Goal: Task Accomplishment & Management: Manage account settings

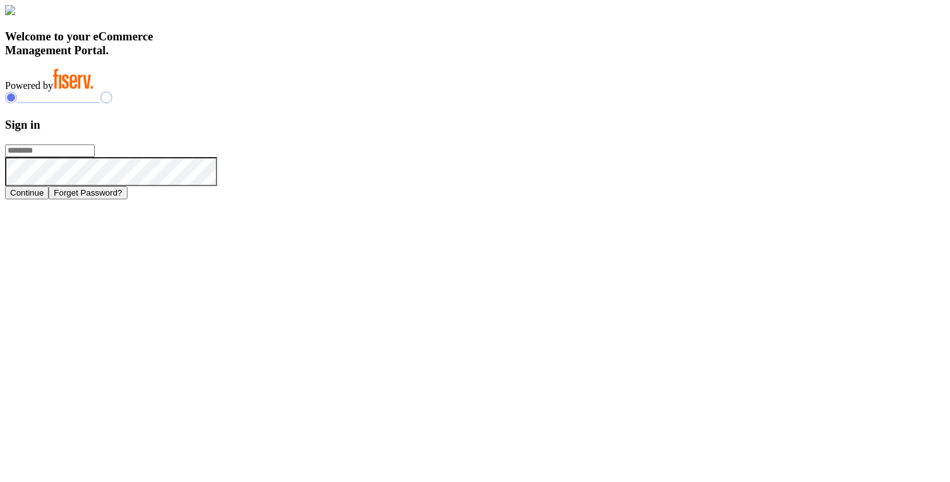
type input "**********"
click at [671, 132] on h3 "Sign in" at bounding box center [475, 125] width 940 height 14
click at [345, 57] on h3 "Welcome to your eCommerce Management Portal." at bounding box center [475, 44] width 940 height 28
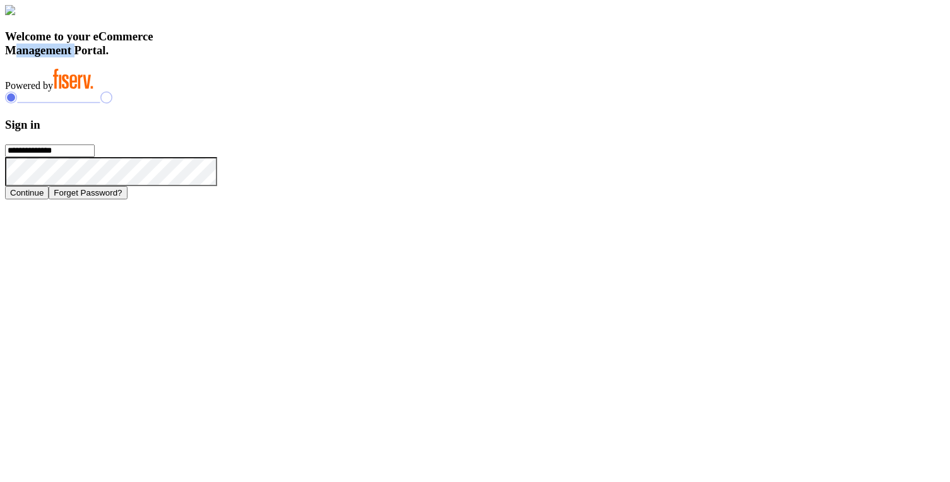
click at [345, 57] on h3 "Welcome to your eCommerce Management Portal." at bounding box center [475, 44] width 940 height 28
click at [335, 57] on h3 "Welcome to your eCommerce Management Portal." at bounding box center [475, 44] width 940 height 28
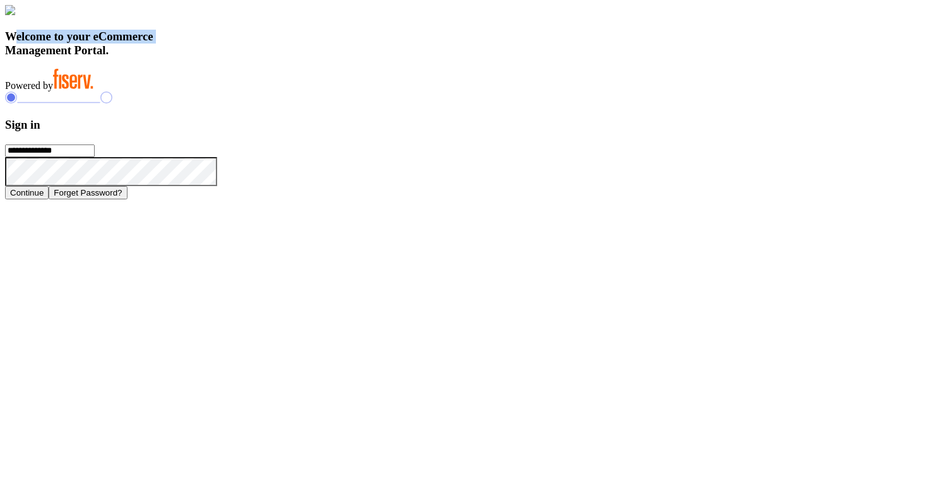
click at [330, 57] on h3 "Welcome to your eCommerce Management Portal." at bounding box center [475, 44] width 940 height 28
drag, startPoint x: 208, startPoint y: 323, endPoint x: 381, endPoint y: 404, distance: 191.0
click at [381, 92] on div "Welcome to your eCommerce Management Portal. Powered by" at bounding box center [475, 48] width 940 height 87
click at [376, 92] on div "Welcome to your eCommerce Management Portal. Powered by" at bounding box center [475, 48] width 940 height 87
drag, startPoint x: 211, startPoint y: 319, endPoint x: 406, endPoint y: 395, distance: 209.6
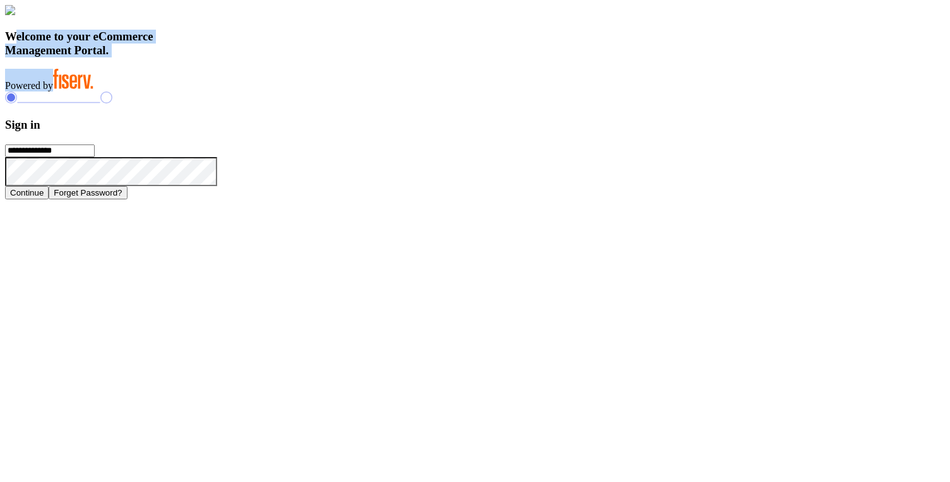
click at [404, 92] on div "Welcome to your eCommerce Management Portal. Powered by" at bounding box center [475, 48] width 940 height 87
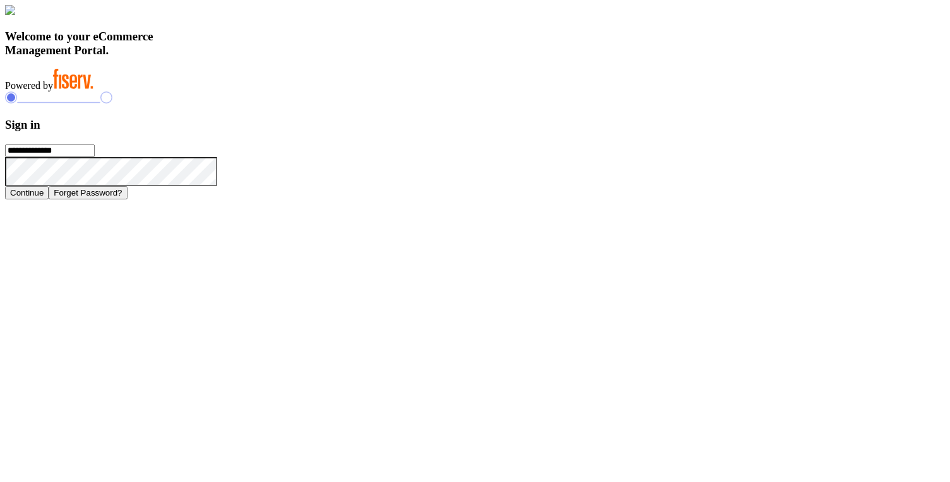
click at [406, 92] on div "Welcome to your eCommerce Management Portal. Powered by" at bounding box center [475, 48] width 940 height 87
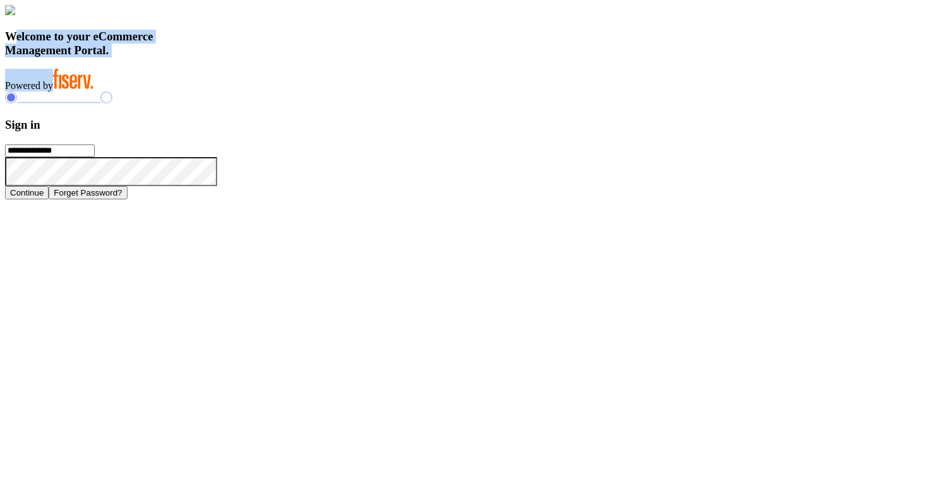
drag, startPoint x: 189, startPoint y: 334, endPoint x: 438, endPoint y: 422, distance: 263.4
click at [438, 92] on div "Welcome to your eCommerce Management Portal. Powered by" at bounding box center [475, 48] width 940 height 87
click at [444, 92] on div "Welcome to your eCommerce Management Portal. Powered by" at bounding box center [475, 48] width 940 height 87
drag, startPoint x: 212, startPoint y: 314, endPoint x: 381, endPoint y: 393, distance: 186.5
click at [381, 92] on div "Welcome to your eCommerce Management Portal. Powered by" at bounding box center [475, 48] width 940 height 87
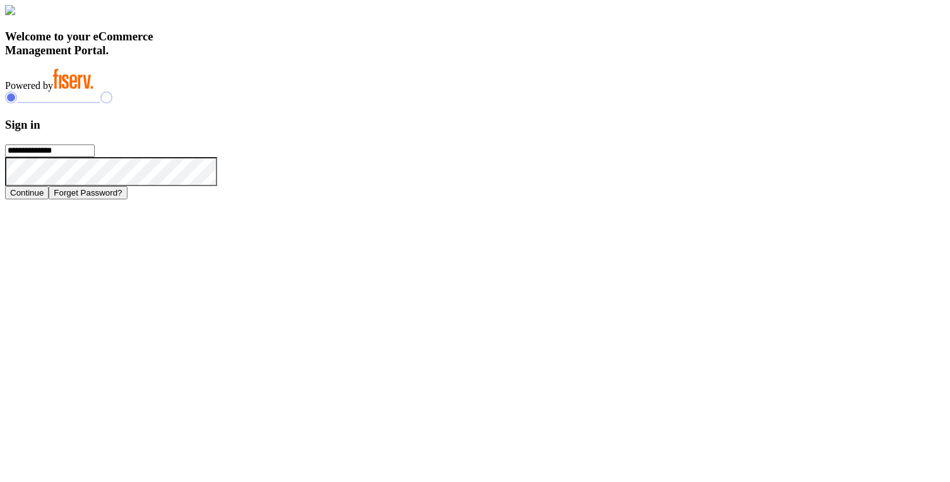
click at [381, 92] on div "Welcome to your eCommerce Management Portal. Powered by" at bounding box center [475, 48] width 940 height 87
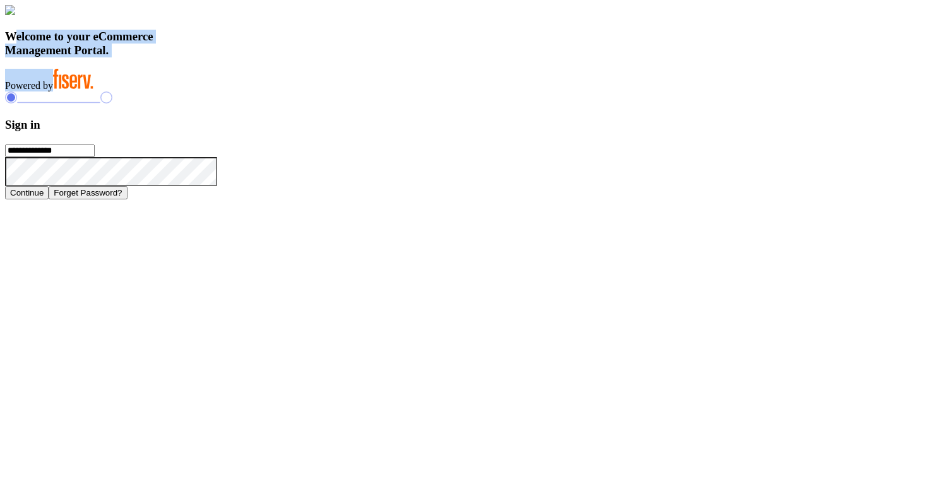
drag, startPoint x: 206, startPoint y: 321, endPoint x: 348, endPoint y: 405, distance: 164.5
click at [348, 92] on div "Welcome to your eCommerce Management Portal. Powered by" at bounding box center [475, 48] width 940 height 87
click at [349, 57] on h3 "Welcome to your eCommerce Management Portal." at bounding box center [475, 44] width 940 height 28
drag, startPoint x: 209, startPoint y: 318, endPoint x: 354, endPoint y: 425, distance: 180.1
click at [354, 92] on div "Welcome to your eCommerce Management Portal. Powered by" at bounding box center [475, 48] width 940 height 87
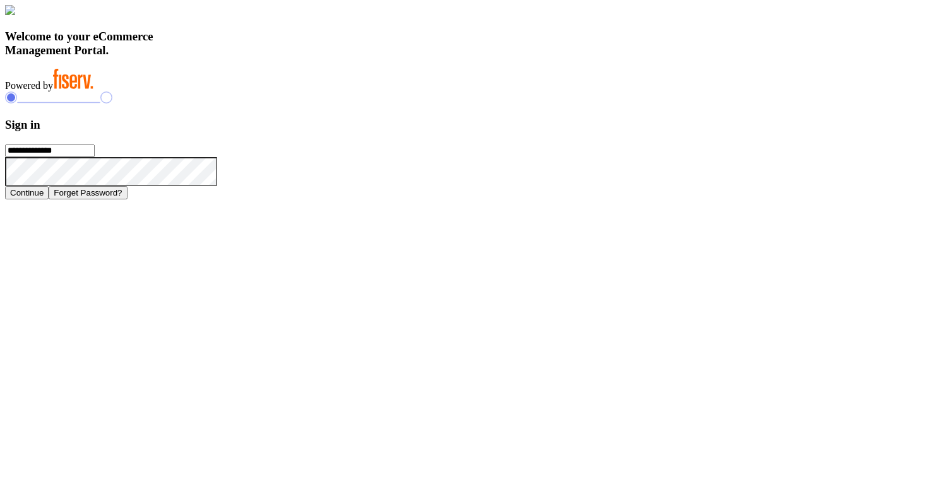
click at [325, 57] on h3 "Welcome to your eCommerce Management Portal." at bounding box center [475, 44] width 940 height 28
click at [326, 57] on h3 "Welcome to your eCommerce Management Portal." at bounding box center [475, 44] width 940 height 28
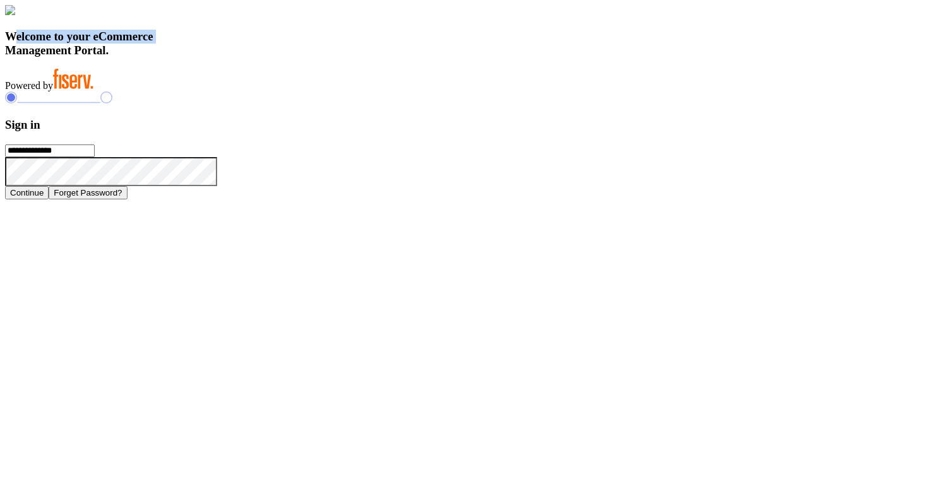
click at [326, 57] on h3 "Welcome to your eCommerce Management Portal." at bounding box center [475, 44] width 940 height 28
click at [313, 57] on h3 "Welcome to your eCommerce Management Portal." at bounding box center [475, 44] width 940 height 28
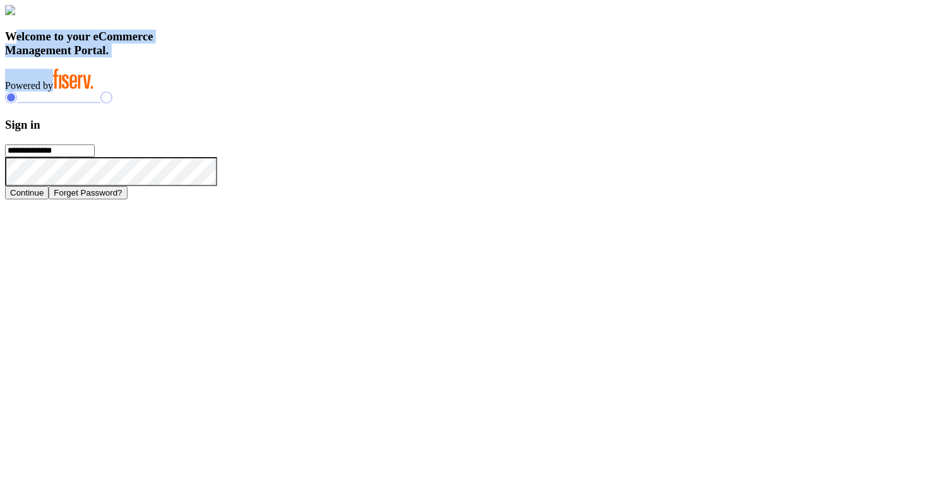
drag, startPoint x: 212, startPoint y: 323, endPoint x: 397, endPoint y: 403, distance: 201.4
click at [397, 92] on div "Welcome to your eCommerce Management Portal. Powered by" at bounding box center [475, 48] width 940 height 87
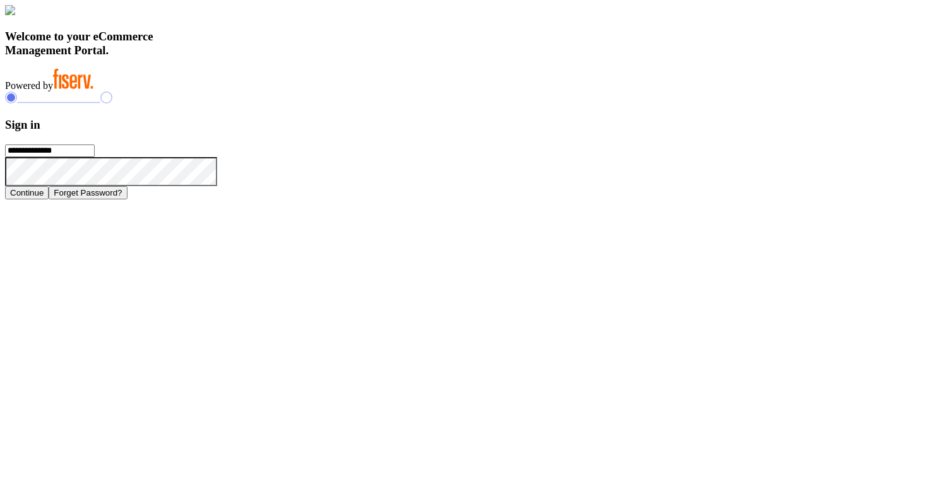
click at [396, 92] on div "Welcome to your eCommerce Management Portal. Powered by" at bounding box center [475, 48] width 940 height 87
type input "**********"
click at [333, 57] on h3 "Welcome to your eCommerce Management Portal." at bounding box center [475, 44] width 940 height 28
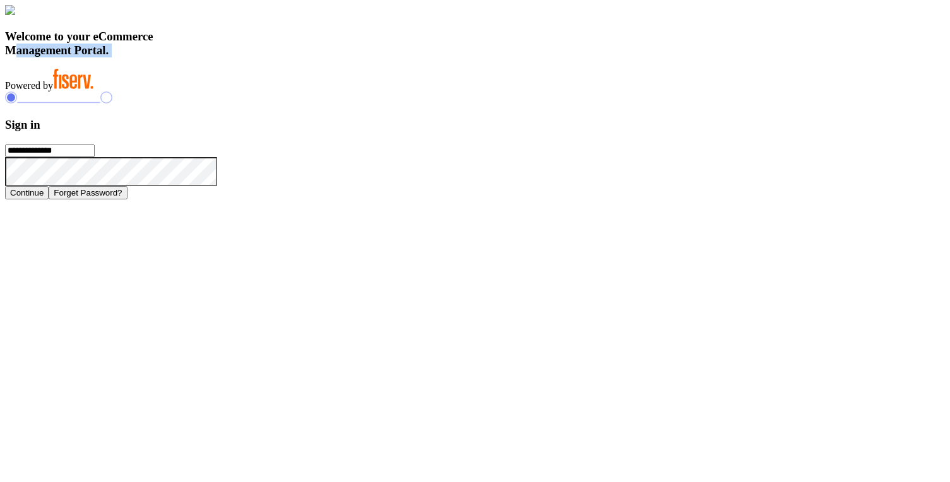
click at [333, 57] on h3 "Welcome to your eCommerce Management Portal." at bounding box center [475, 44] width 940 height 28
click at [326, 57] on h3 "Welcome to your eCommerce Management Portal." at bounding box center [475, 44] width 940 height 28
drag, startPoint x: 213, startPoint y: 321, endPoint x: 351, endPoint y: 412, distance: 165.5
click at [351, 92] on div "Welcome to your eCommerce Management Portal. Powered by" at bounding box center [475, 48] width 940 height 87
click at [670, 132] on h3 "Sign in" at bounding box center [475, 125] width 940 height 14
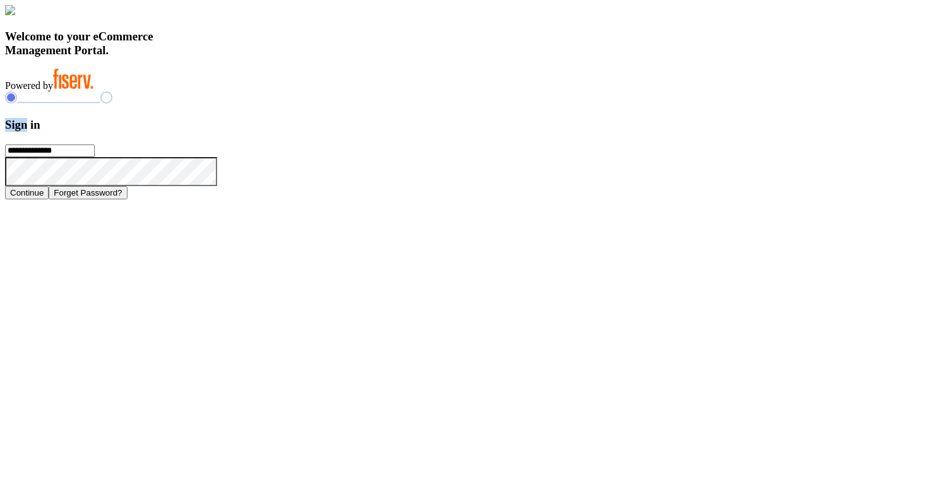
click at [670, 132] on h3 "Sign in" at bounding box center [475, 125] width 940 height 14
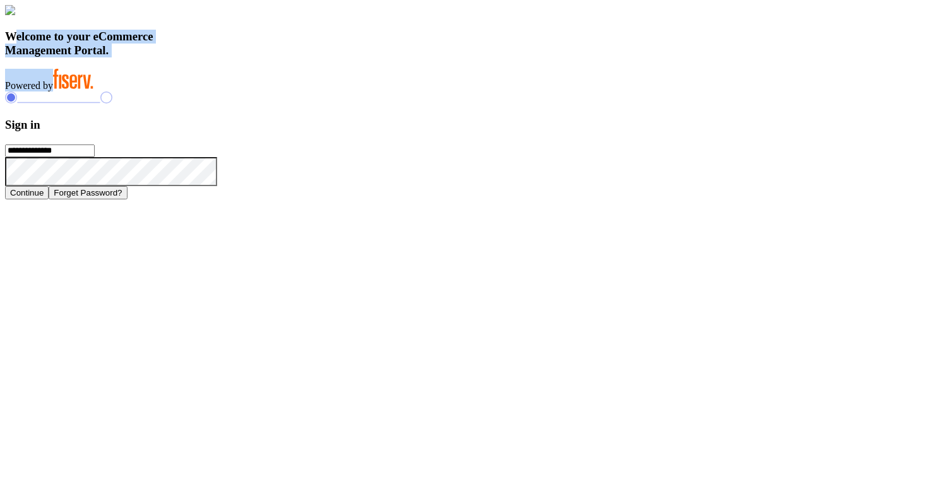
drag, startPoint x: 208, startPoint y: 322, endPoint x: 381, endPoint y: 409, distance: 193.7
click at [381, 92] on div "Welcome to your eCommerce Management Portal. Powered by" at bounding box center [475, 48] width 940 height 87
click at [345, 57] on h3 "Welcome to your eCommerce Management Portal." at bounding box center [475, 44] width 940 height 28
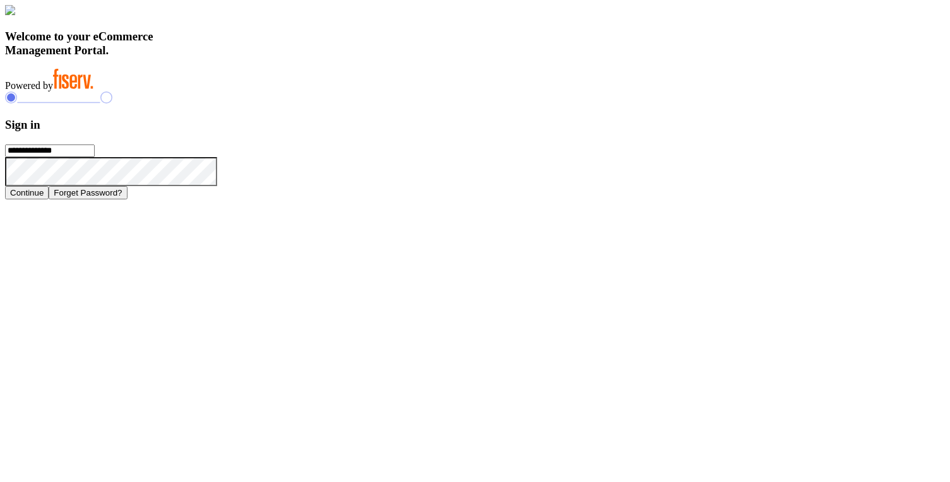
click at [337, 57] on h3 "Welcome to your eCommerce Management Portal." at bounding box center [475, 44] width 940 height 28
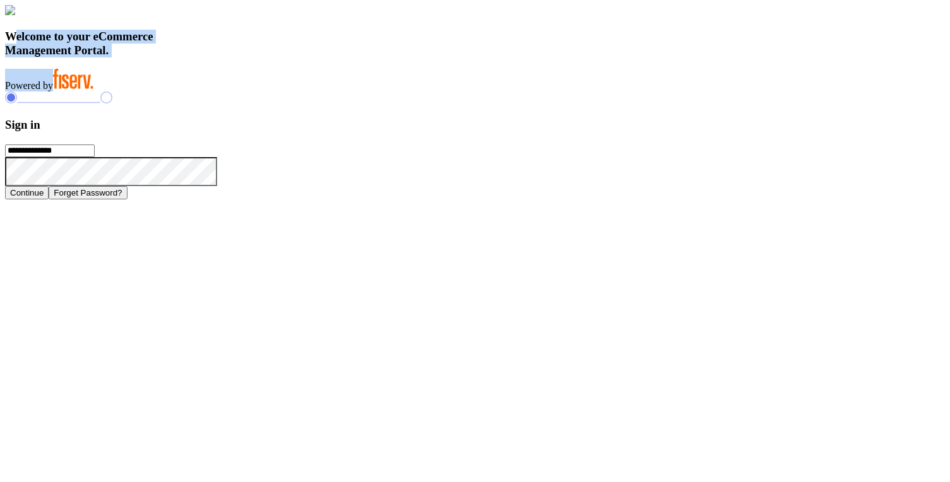
drag, startPoint x: 213, startPoint y: 324, endPoint x: 343, endPoint y: 409, distance: 155.5
click at [343, 92] on div "Welcome to your eCommerce Management Portal. Powered by" at bounding box center [475, 48] width 940 height 87
click at [340, 57] on h3 "Welcome to your eCommerce Management Portal." at bounding box center [475, 44] width 940 height 28
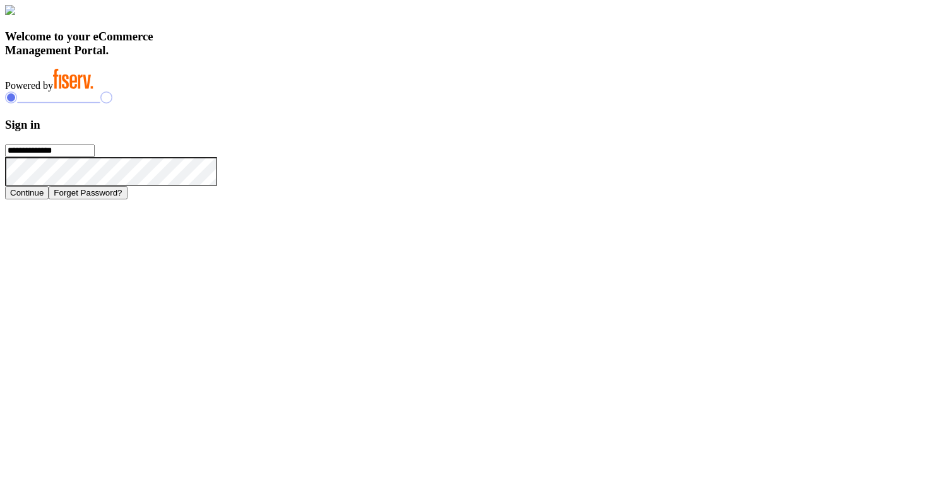
click at [329, 57] on h3 "Welcome to your eCommerce Management Portal." at bounding box center [475, 44] width 940 height 28
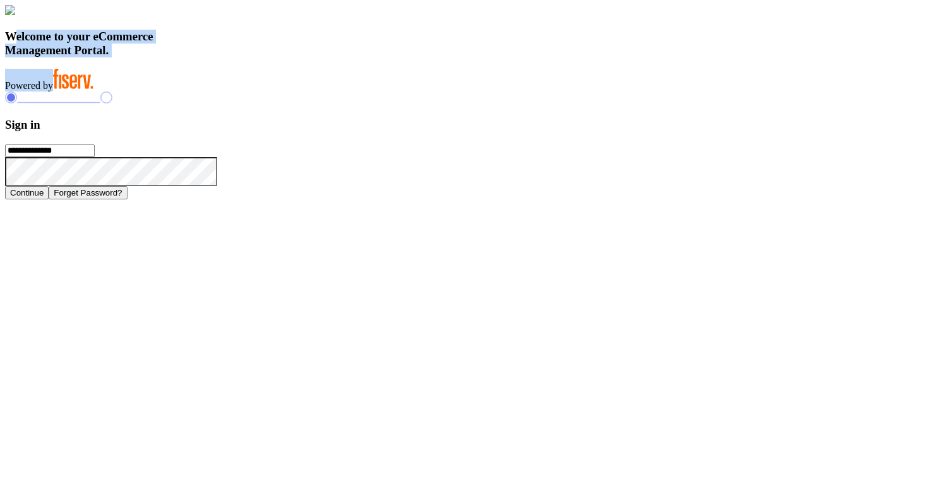
drag, startPoint x: 210, startPoint y: 320, endPoint x: 402, endPoint y: 435, distance: 223.5
click at [402, 200] on div "**********" at bounding box center [475, 102] width 940 height 194
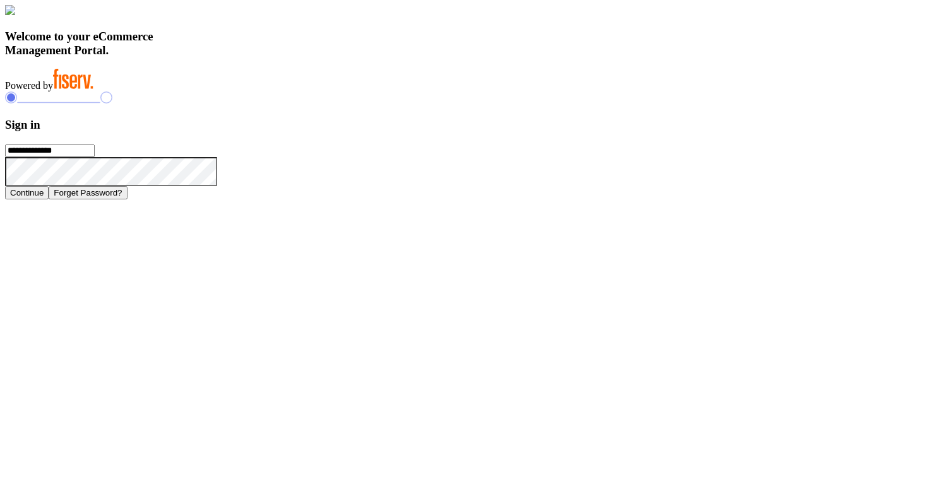
click at [385, 57] on h3 "Welcome to your eCommerce Management Portal." at bounding box center [475, 44] width 940 height 28
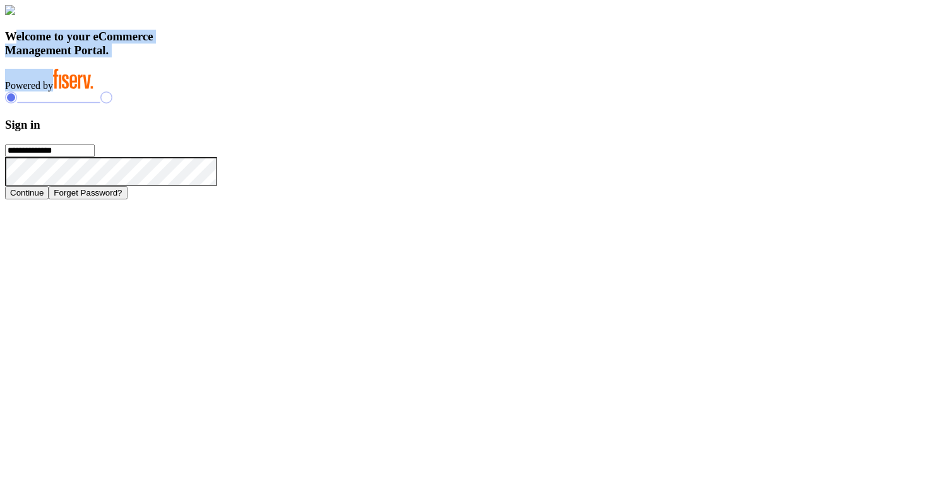
drag, startPoint x: 214, startPoint y: 321, endPoint x: 388, endPoint y: 405, distance: 192.6
click at [388, 92] on div "Welcome to your eCommerce Management Portal. Powered by" at bounding box center [475, 48] width 940 height 87
click at [433, 92] on div "Welcome to your eCommerce Management Portal. Powered by" at bounding box center [475, 48] width 940 height 87
drag, startPoint x: 208, startPoint y: 322, endPoint x: 372, endPoint y: 403, distance: 182.4
click at [372, 92] on div "Welcome to your eCommerce Management Portal. Powered by" at bounding box center [475, 48] width 940 height 87
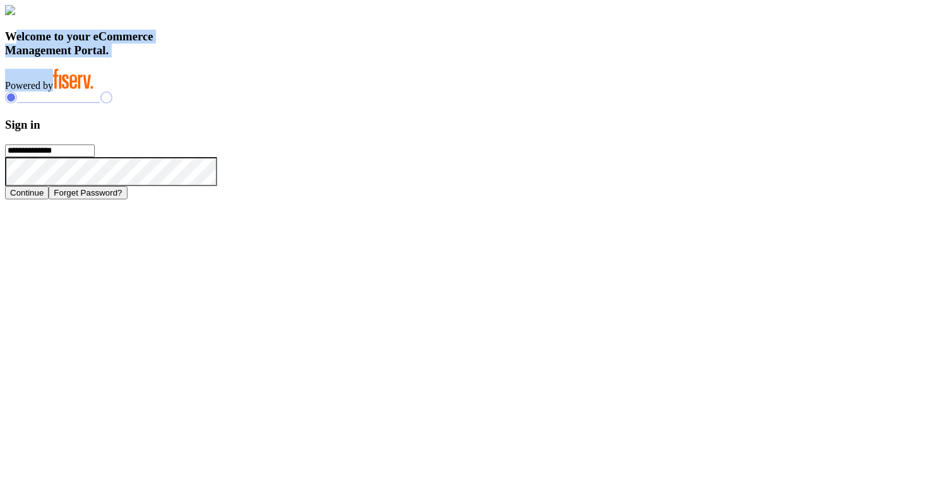
click at [385, 92] on div "Welcome to your eCommerce Management Portal. Powered by" at bounding box center [475, 48] width 940 height 87
drag, startPoint x: 212, startPoint y: 323, endPoint x: 407, endPoint y: 417, distance: 216.6
click at [407, 92] on div "Welcome to your eCommerce Management Portal. Powered by" at bounding box center [475, 48] width 940 height 87
click at [380, 57] on h3 "Welcome to your eCommerce Management Portal." at bounding box center [475, 44] width 940 height 28
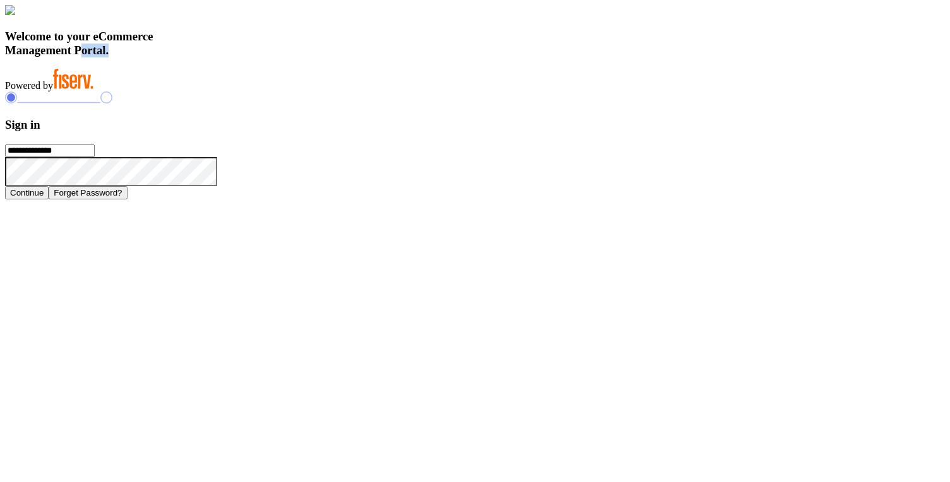
click at [380, 57] on h3 "Welcome to your eCommerce Management Portal." at bounding box center [475, 44] width 940 height 28
click at [369, 57] on h3 "Welcome to your eCommerce Management Portal." at bounding box center [475, 44] width 940 height 28
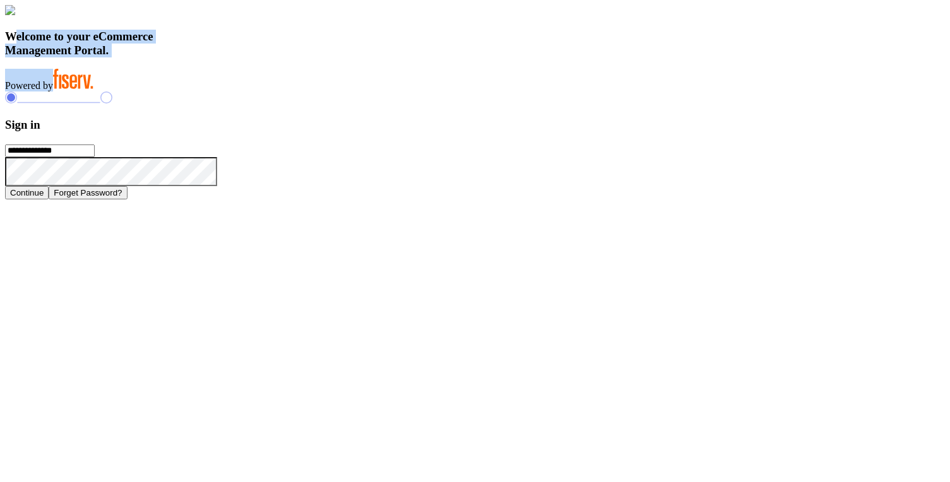
drag, startPoint x: 212, startPoint y: 325, endPoint x: 380, endPoint y: 412, distance: 188.7
click at [380, 92] on div "Welcome to your eCommerce Management Portal. Powered by" at bounding box center [475, 48] width 940 height 87
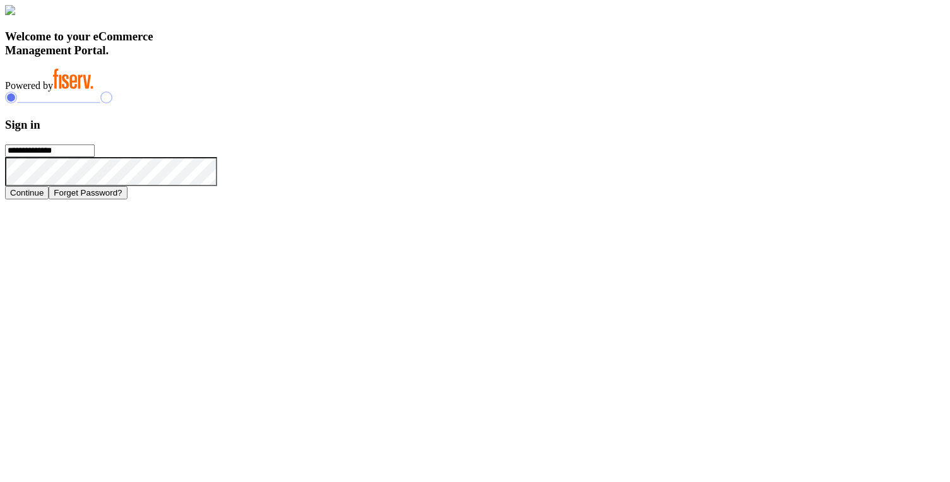
click at [346, 57] on h3 "Welcome to your eCommerce Management Portal." at bounding box center [475, 44] width 940 height 28
click at [345, 57] on h3 "Welcome to your eCommerce Management Portal." at bounding box center [475, 44] width 940 height 28
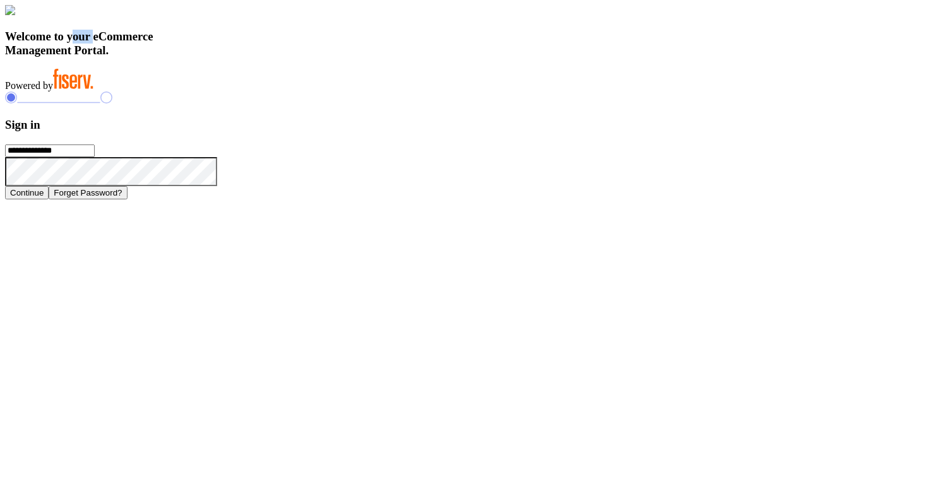
click at [345, 57] on h3 "Welcome to your eCommerce Management Portal." at bounding box center [475, 44] width 940 height 28
click at [338, 57] on h3 "Welcome to your eCommerce Management Portal." at bounding box center [475, 44] width 940 height 28
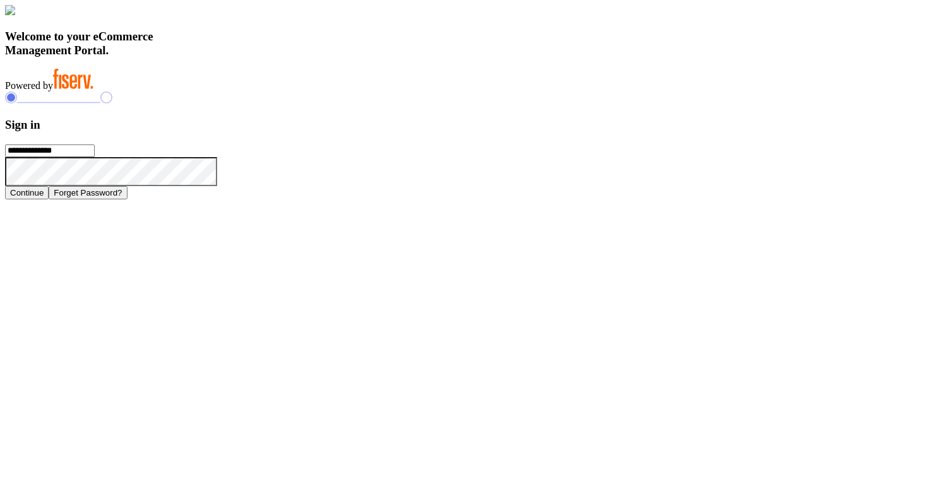
click at [324, 57] on h3 "Welcome to your eCommerce Management Portal." at bounding box center [475, 44] width 940 height 28
click at [327, 57] on h3 "Welcome to your eCommerce Management Portal." at bounding box center [475, 44] width 940 height 28
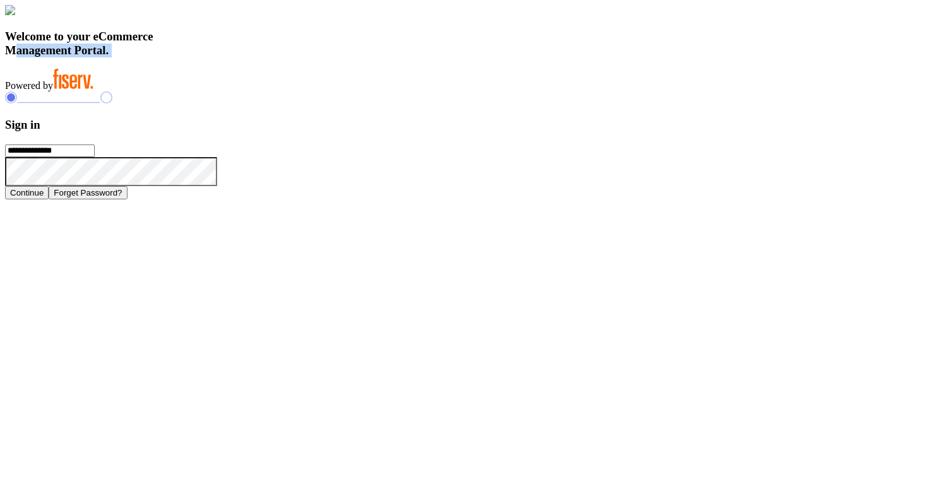
click at [327, 57] on h3 "Welcome to your eCommerce Management Portal." at bounding box center [475, 44] width 940 height 28
click at [299, 57] on h3 "Welcome to your eCommerce Management Portal." at bounding box center [475, 44] width 940 height 28
drag, startPoint x: 214, startPoint y: 324, endPoint x: 393, endPoint y: 403, distance: 195.9
click at [393, 92] on div "Welcome to your eCommerce Management Portal. Powered by" at bounding box center [475, 48] width 940 height 87
click at [385, 57] on h3 "Welcome to your eCommerce Management Portal." at bounding box center [475, 44] width 940 height 28
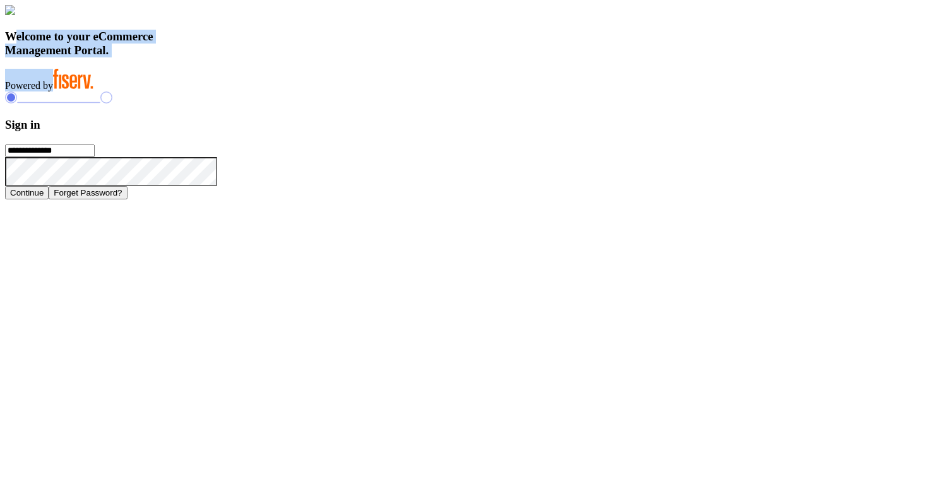
drag, startPoint x: 213, startPoint y: 321, endPoint x: 360, endPoint y: 405, distance: 168.9
click at [360, 92] on div "Welcome to your eCommerce Management Portal. Powered by" at bounding box center [475, 48] width 940 height 87
click at [93, 89] on icon at bounding box center [73, 79] width 40 height 20
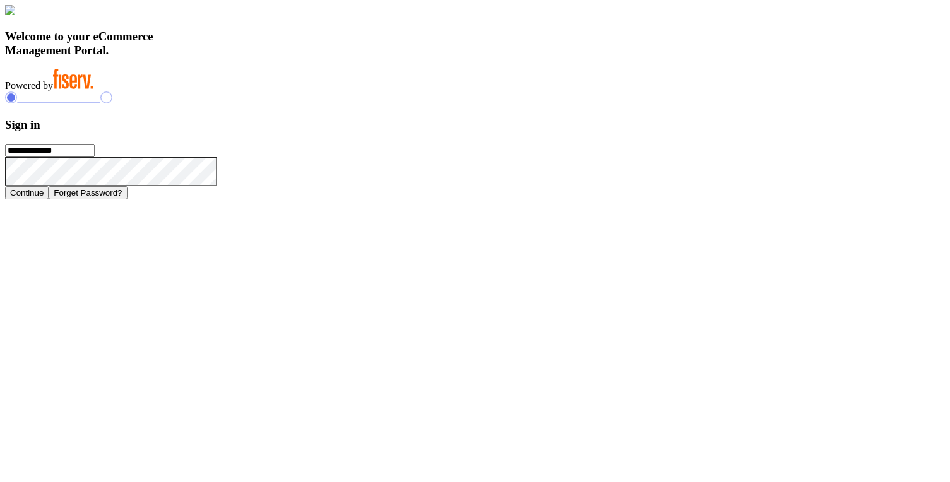
click at [339, 57] on h3 "Welcome to your eCommerce Management Portal." at bounding box center [475, 44] width 940 height 28
click at [334, 57] on h3 "Welcome to your eCommerce Management Portal." at bounding box center [475, 44] width 940 height 28
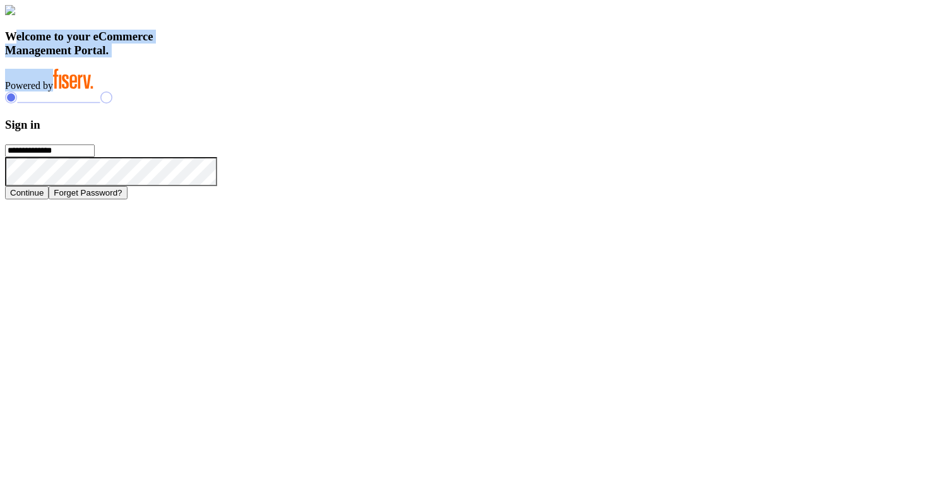
drag, startPoint x: 212, startPoint y: 325, endPoint x: 405, endPoint y: 412, distance: 211.7
click at [405, 92] on div "Welcome to your eCommerce Management Portal. Powered by" at bounding box center [475, 48] width 940 height 87
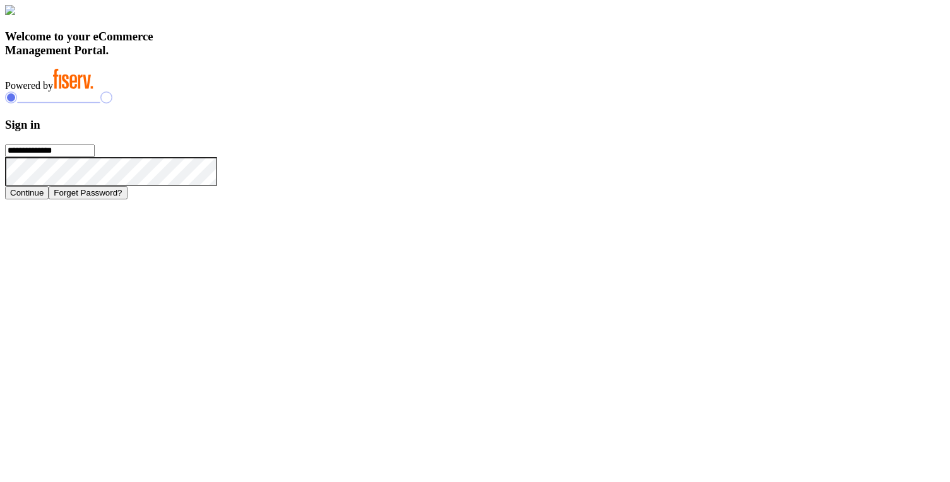
click at [359, 57] on h3 "Welcome to your eCommerce Management Portal." at bounding box center [475, 44] width 940 height 28
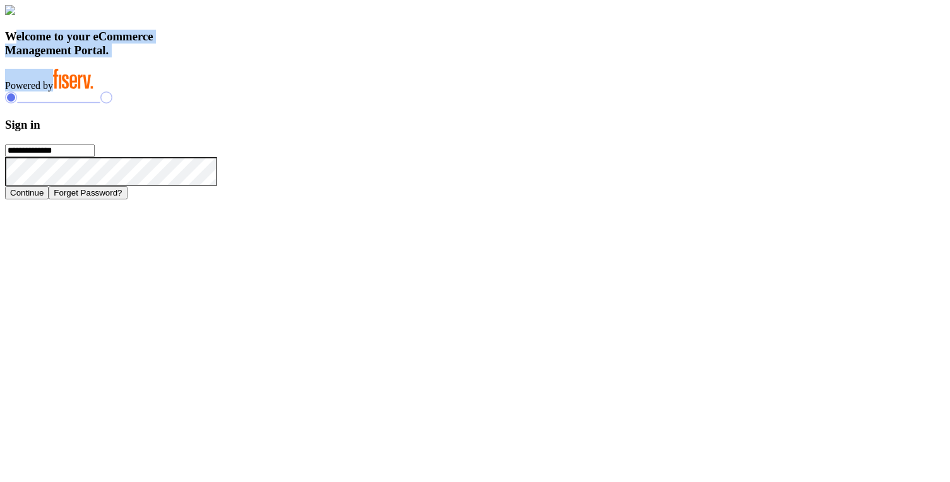
drag, startPoint x: 214, startPoint y: 324, endPoint x: 376, endPoint y: 407, distance: 181.6
click at [376, 92] on div "Welcome to your eCommerce Management Portal. Powered by" at bounding box center [475, 48] width 940 height 87
click at [328, 57] on h3 "Welcome to your eCommerce Management Portal." at bounding box center [475, 44] width 940 height 28
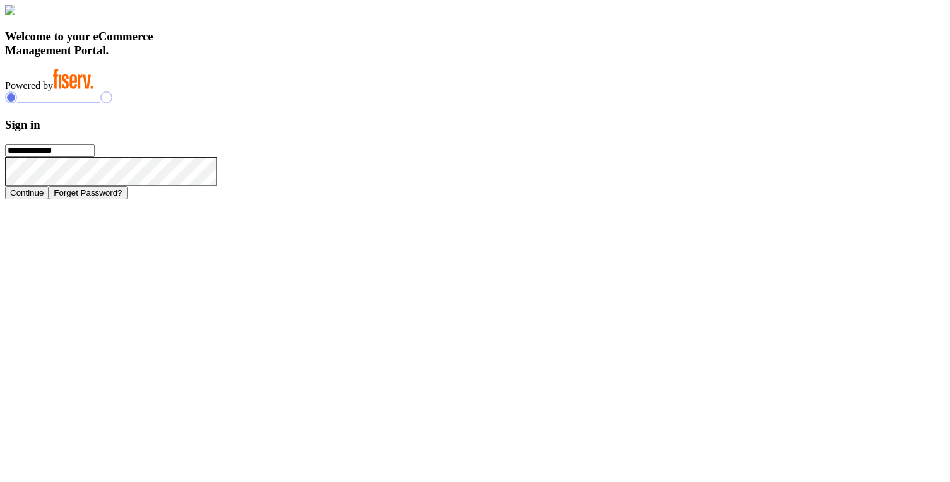
click at [330, 57] on h3 "Welcome to your eCommerce Management Portal." at bounding box center [475, 44] width 940 height 28
click at [318, 57] on h3 "Welcome to your eCommerce Management Portal." at bounding box center [475, 44] width 940 height 28
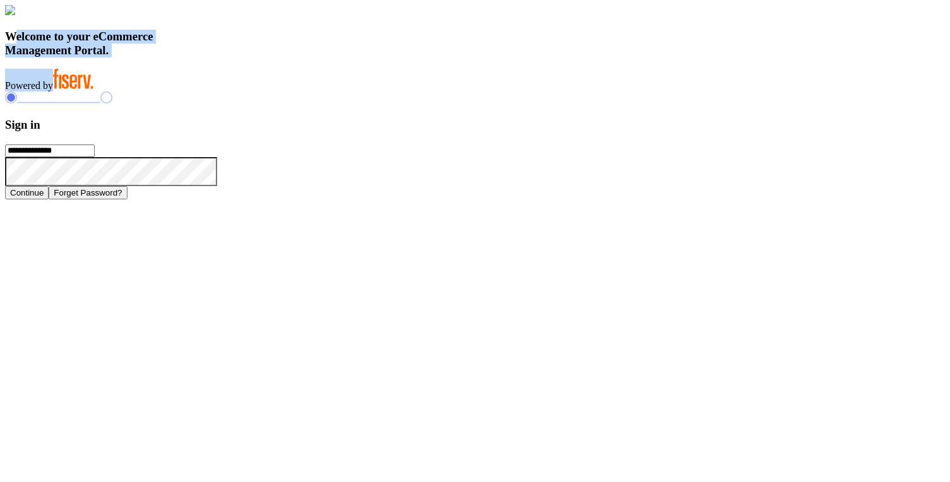
drag, startPoint x: 214, startPoint y: 323, endPoint x: 380, endPoint y: 414, distance: 188.5
click at [380, 92] on div "Welcome to your eCommerce Management Portal. Powered by" at bounding box center [475, 48] width 940 height 87
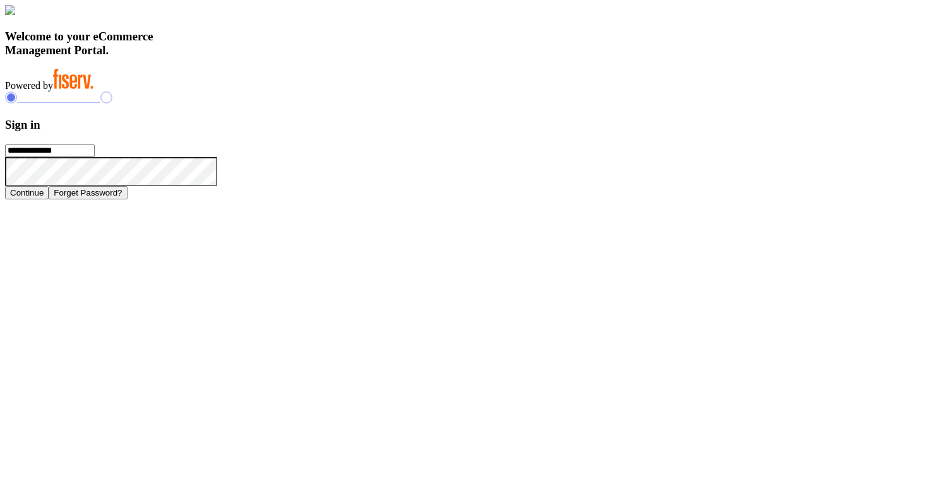
click at [316, 57] on h3 "Welcome to your eCommerce Management Portal." at bounding box center [475, 44] width 940 height 28
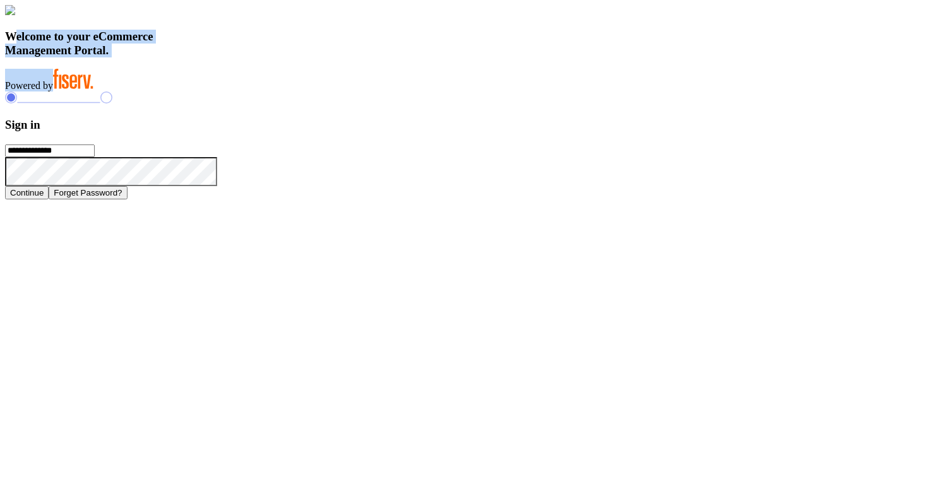
drag, startPoint x: 212, startPoint y: 318, endPoint x: 364, endPoint y: 406, distance: 176.5
click at [364, 92] on div "Welcome to your eCommerce Management Portal. Powered by" at bounding box center [475, 48] width 940 height 87
click at [360, 57] on h3 "Welcome to your eCommerce Management Portal." at bounding box center [475, 44] width 940 height 28
drag, startPoint x: 212, startPoint y: 323, endPoint x: 388, endPoint y: 416, distance: 199.7
click at [390, 92] on div "Welcome to your eCommerce Management Portal. Powered by" at bounding box center [475, 48] width 940 height 87
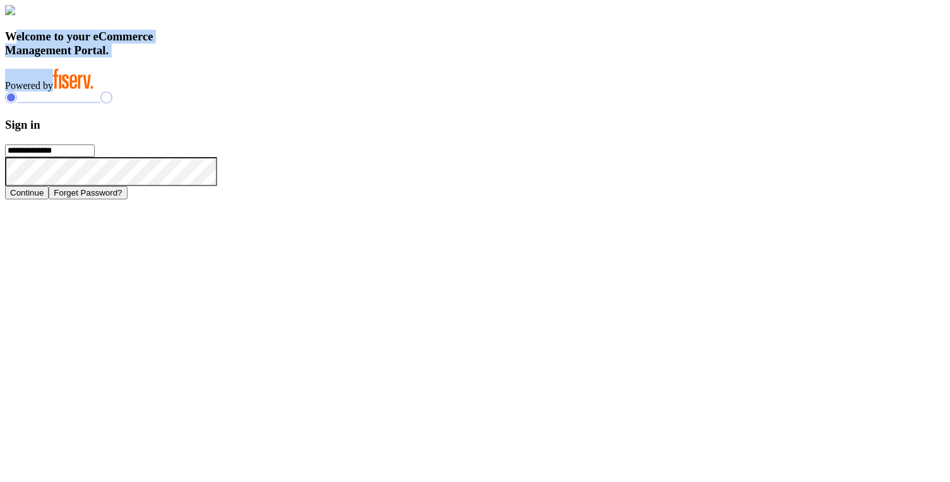
click at [359, 92] on div "Welcome to your eCommerce Management Portal. Powered by" at bounding box center [475, 48] width 940 height 87
drag, startPoint x: 212, startPoint y: 326, endPoint x: 382, endPoint y: 410, distance: 189.8
click at [382, 92] on div "Welcome to your eCommerce Management Portal. Powered by" at bounding box center [475, 48] width 940 height 87
click at [316, 57] on h3 "Welcome to your eCommerce Management Portal." at bounding box center [475, 44] width 940 height 28
drag, startPoint x: 213, startPoint y: 323, endPoint x: 417, endPoint y: 426, distance: 228.5
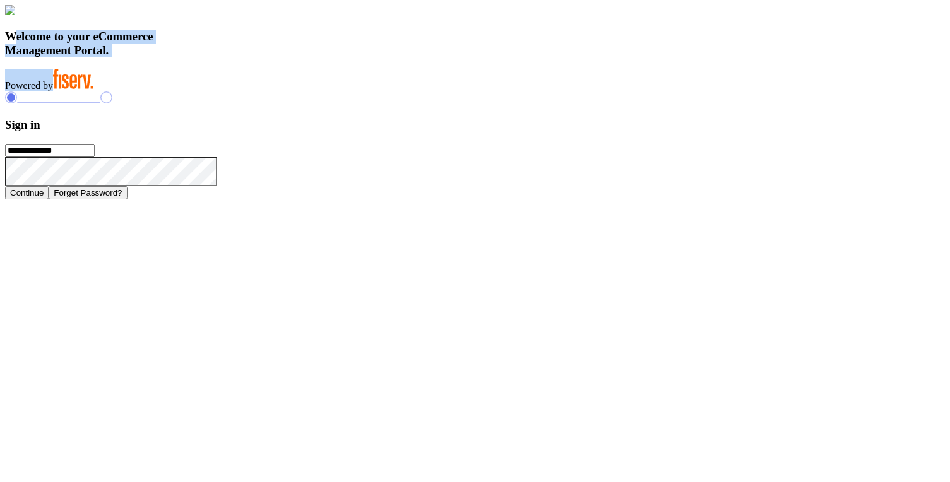
click at [417, 92] on div "Welcome to your eCommerce Management Portal. Powered by" at bounding box center [475, 48] width 940 height 87
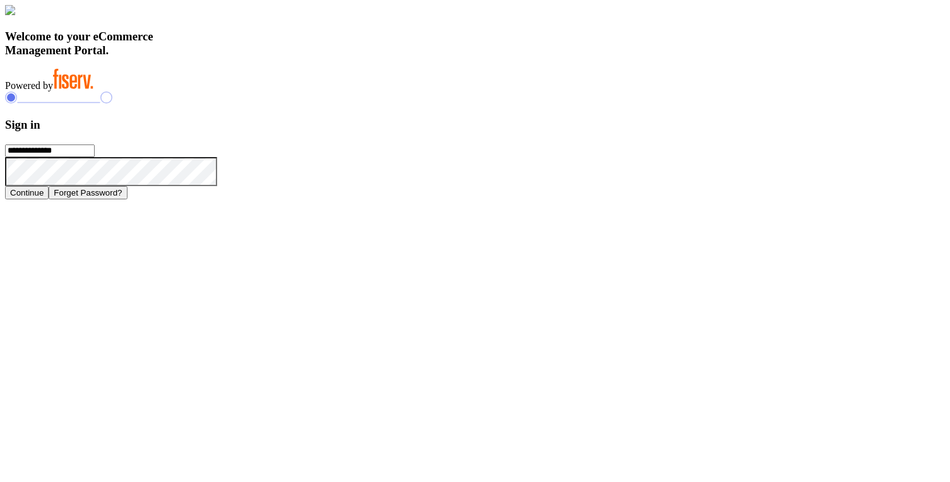
click at [388, 57] on h3 "Welcome to your eCommerce Management Portal." at bounding box center [475, 44] width 940 height 28
click at [380, 57] on h3 "Welcome to your eCommerce Management Portal." at bounding box center [475, 44] width 940 height 28
click at [335, 57] on h3 "Welcome to your eCommerce Management Portal." at bounding box center [475, 44] width 940 height 28
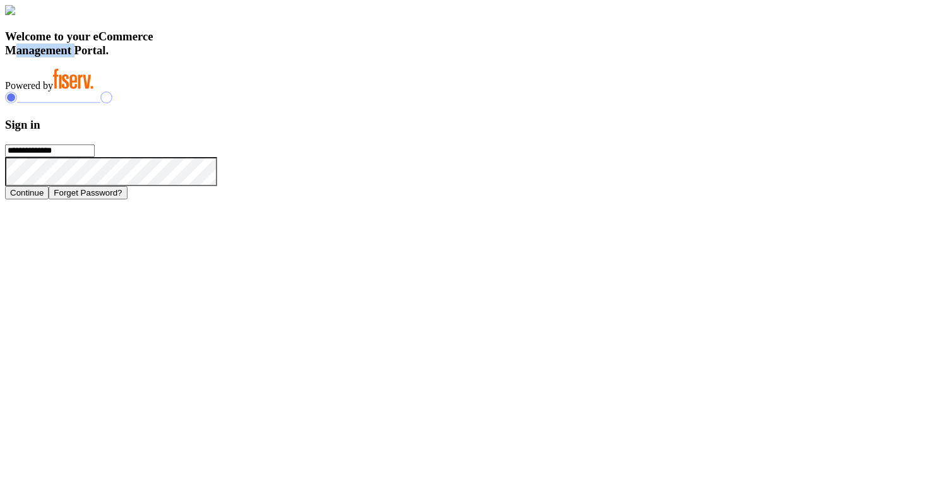
click at [335, 57] on h3 "Welcome to your eCommerce Management Portal." at bounding box center [475, 44] width 940 height 28
click at [332, 57] on h3 "Welcome to your eCommerce Management Portal." at bounding box center [475, 44] width 940 height 28
drag, startPoint x: 212, startPoint y: 321, endPoint x: 379, endPoint y: 438, distance: 203.9
click at [379, 200] on div "**********" at bounding box center [475, 102] width 940 height 194
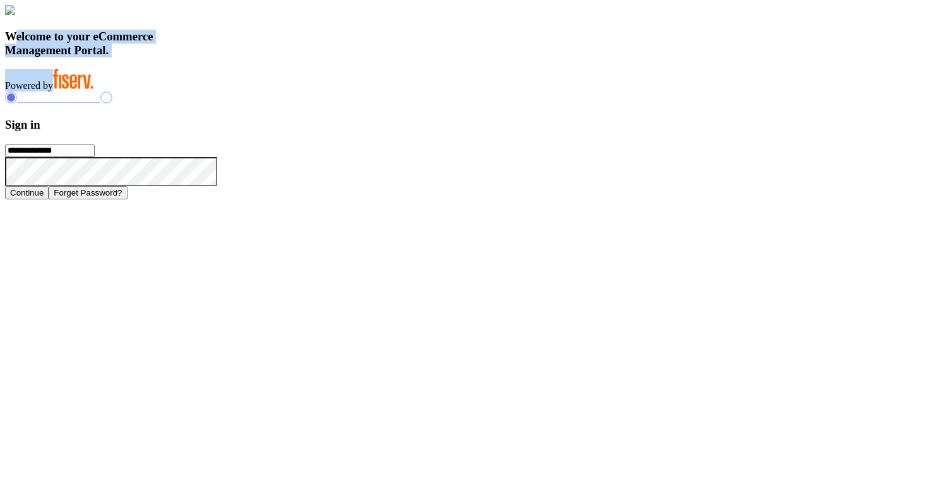
click at [303, 57] on h3 "Welcome to your eCommerce Management Portal." at bounding box center [475, 44] width 940 height 28
drag, startPoint x: 212, startPoint y: 323, endPoint x: 395, endPoint y: 410, distance: 202.8
click at [395, 92] on div "Welcome to your eCommerce Management Portal. Powered by" at bounding box center [475, 48] width 940 height 87
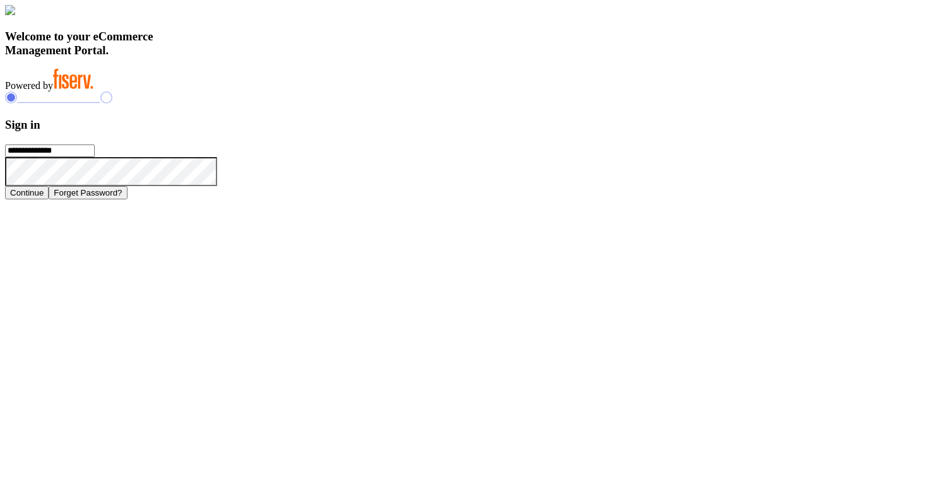
click at [395, 92] on div "Welcome to your eCommerce Management Portal. Powered by" at bounding box center [475, 48] width 940 height 87
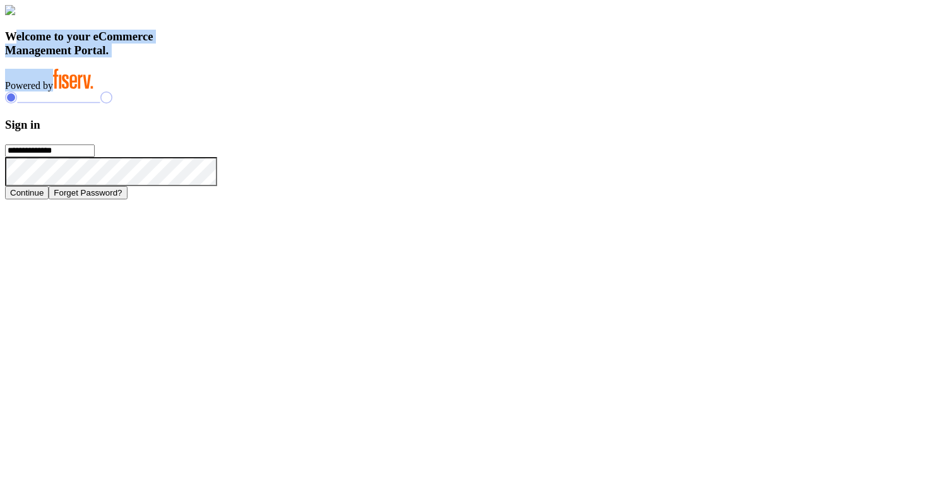
drag, startPoint x: 213, startPoint y: 322, endPoint x: 397, endPoint y: 417, distance: 207.6
click at [397, 92] on div "Welcome to your eCommerce Management Portal. Powered by" at bounding box center [475, 48] width 940 height 87
click at [338, 57] on h3 "Welcome to your eCommerce Management Portal." at bounding box center [475, 44] width 940 height 28
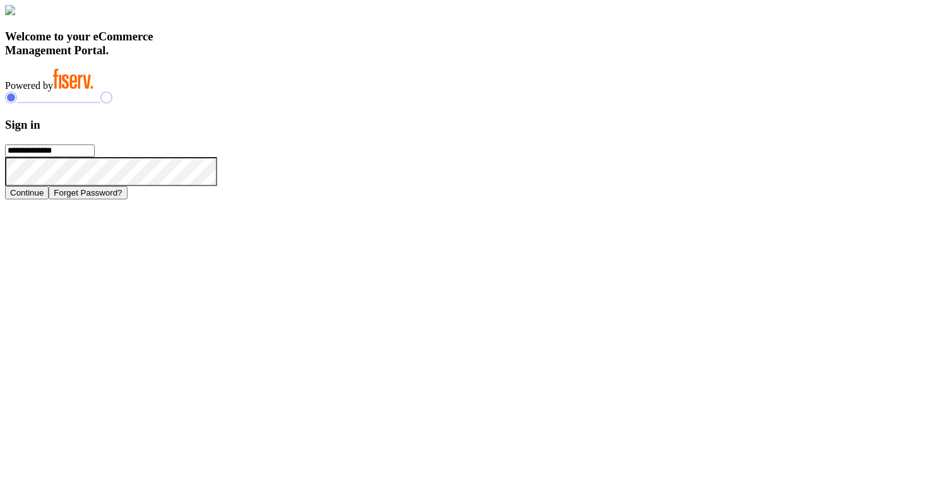
click at [328, 57] on h3 "Welcome to your eCommerce Management Portal." at bounding box center [475, 44] width 940 height 28
click at [314, 57] on h3 "Welcome to your eCommerce Management Portal." at bounding box center [475, 44] width 940 height 28
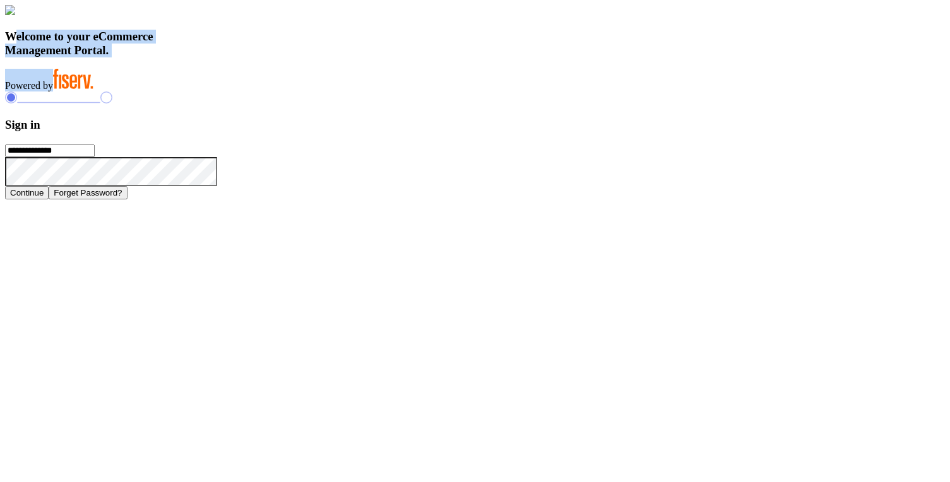
drag, startPoint x: 212, startPoint y: 325, endPoint x: 388, endPoint y: 440, distance: 210.9
click at [388, 200] on div "**********" at bounding box center [475, 102] width 940 height 194
click at [349, 92] on div "Welcome to your eCommerce Management Portal. Powered by" at bounding box center [475, 48] width 940 height 87
drag, startPoint x: 214, startPoint y: 325, endPoint x: 341, endPoint y: 409, distance: 152.2
click at [341, 92] on div "Welcome to your eCommerce Management Portal. Powered by" at bounding box center [475, 48] width 940 height 87
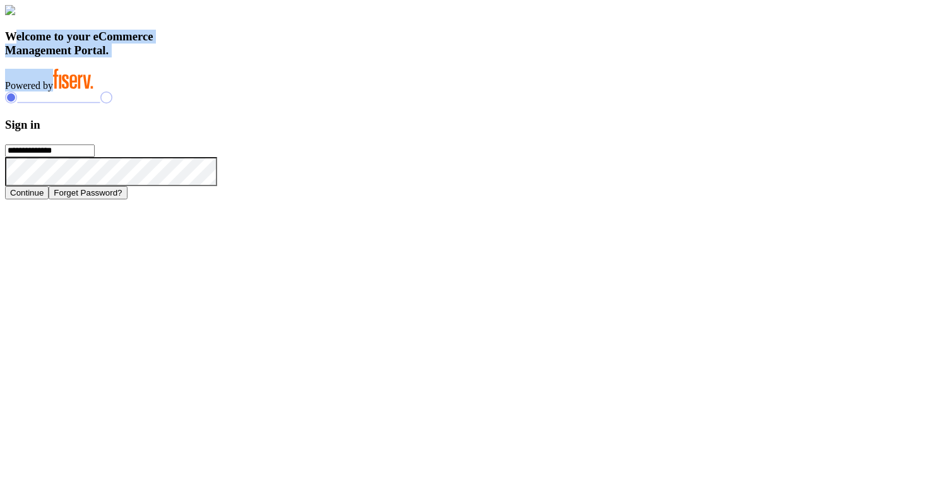
click at [325, 57] on h3 "Welcome to your eCommerce Management Portal." at bounding box center [475, 44] width 940 height 28
drag, startPoint x: 212, startPoint y: 325, endPoint x: 345, endPoint y: 413, distance: 159.9
click at [345, 92] on div "Welcome to your eCommerce Management Portal. Powered by" at bounding box center [475, 48] width 940 height 87
click at [53, 91] on span "Powered by" at bounding box center [29, 85] width 48 height 11
drag, startPoint x: 215, startPoint y: 327, endPoint x: 382, endPoint y: 414, distance: 188.7
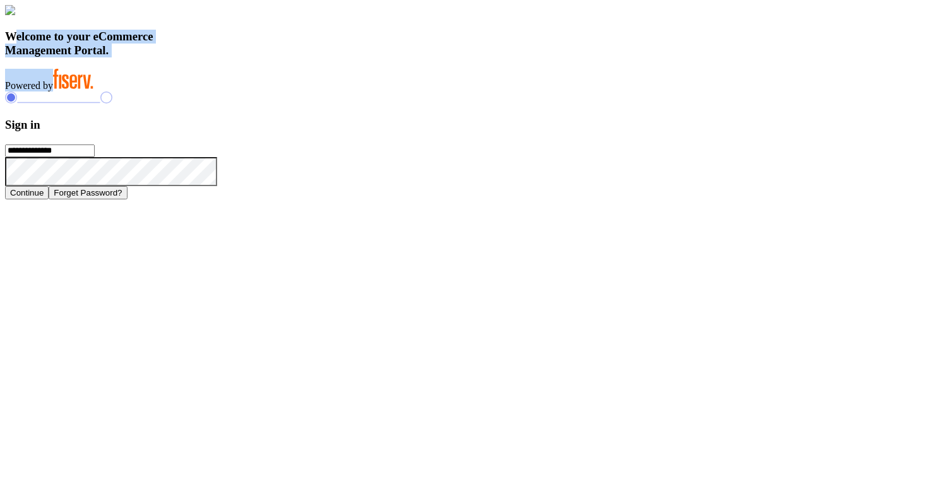
click at [382, 92] on div "Welcome to your eCommerce Management Portal. Powered by" at bounding box center [475, 48] width 940 height 87
click at [325, 57] on h3 "Welcome to your eCommerce Management Portal." at bounding box center [475, 44] width 940 height 28
drag, startPoint x: 213, startPoint y: 323, endPoint x: 349, endPoint y: 393, distance: 153.6
click at [360, 92] on div "Welcome to your eCommerce Management Portal. Powered by" at bounding box center [475, 48] width 940 height 87
click at [354, 57] on h3 "Welcome to your eCommerce Management Portal." at bounding box center [475, 44] width 940 height 28
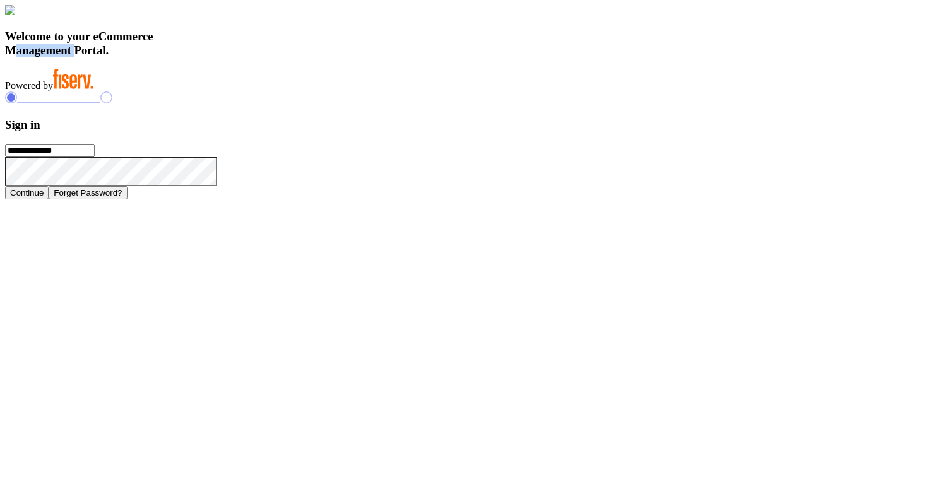
click at [354, 57] on h3 "Welcome to your eCommerce Management Portal." at bounding box center [475, 44] width 940 height 28
click at [342, 57] on h3 "Welcome to your eCommerce Management Portal." at bounding box center [475, 44] width 940 height 28
drag, startPoint x: 215, startPoint y: 325, endPoint x: 344, endPoint y: 407, distance: 153.1
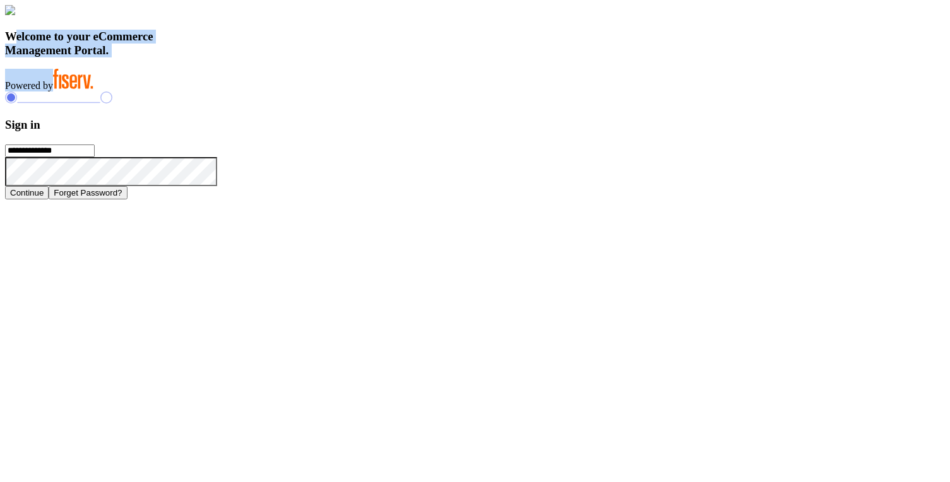
click at [344, 92] on div "Welcome to your eCommerce Management Portal. Powered by" at bounding box center [475, 48] width 940 height 87
click at [335, 57] on h3 "Welcome to your eCommerce Management Portal." at bounding box center [475, 44] width 940 height 28
drag, startPoint x: 213, startPoint y: 322, endPoint x: 376, endPoint y: 411, distance: 185.7
click at [376, 92] on div "Welcome to your eCommerce Management Portal. Powered by" at bounding box center [475, 48] width 940 height 87
click at [405, 57] on h3 "Welcome to your eCommerce Management Portal." at bounding box center [475, 44] width 940 height 28
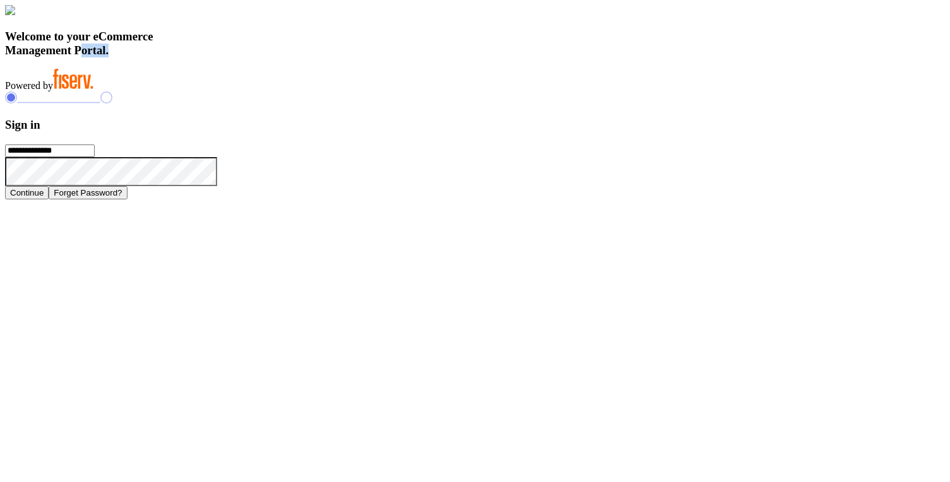
click at [405, 57] on h3 "Welcome to your eCommerce Management Portal." at bounding box center [475, 44] width 940 height 28
click at [316, 57] on h3 "Welcome to your eCommerce Management Portal." at bounding box center [475, 44] width 940 height 28
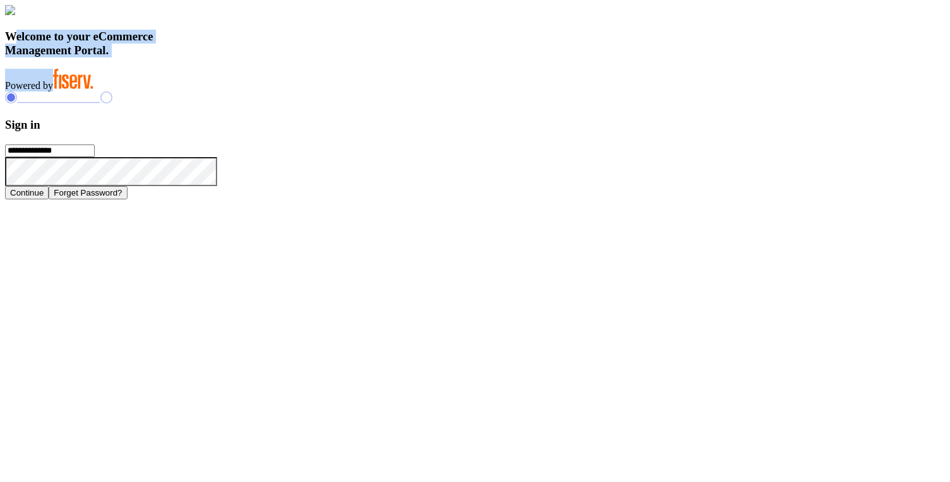
drag, startPoint x: 210, startPoint y: 322, endPoint x: 364, endPoint y: 407, distance: 176.1
click at [364, 92] on div "Welcome to your eCommerce Management Portal. Powered by" at bounding box center [475, 48] width 940 height 87
click at [349, 57] on h3 "Welcome to your eCommerce Management Portal." at bounding box center [475, 44] width 940 height 28
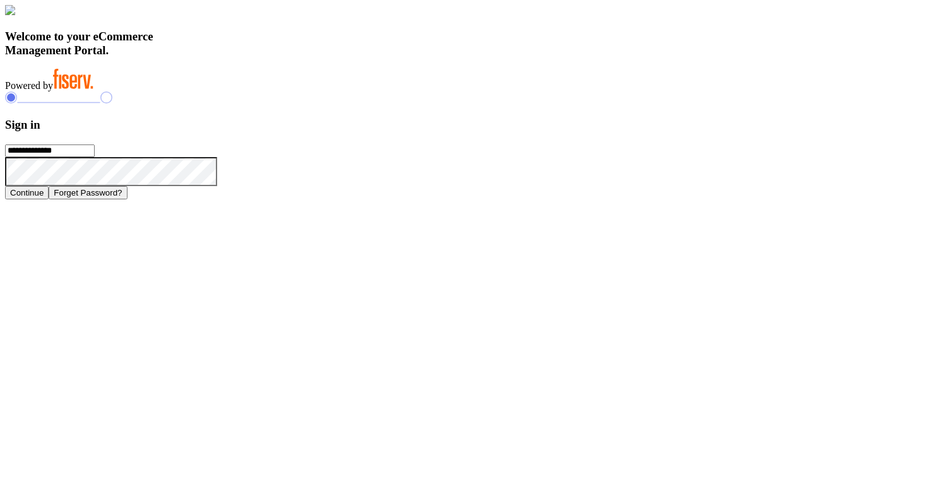
click at [284, 57] on h3 "Welcome to your eCommerce Management Portal." at bounding box center [475, 44] width 940 height 28
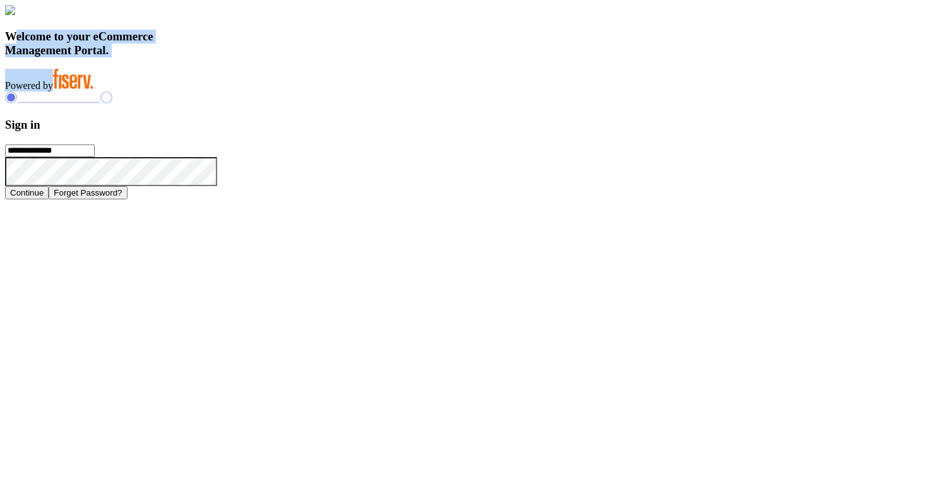
drag, startPoint x: 214, startPoint y: 323, endPoint x: 340, endPoint y: 414, distance: 155.3
click at [340, 92] on div "Welcome to your eCommerce Management Portal. Powered by" at bounding box center [475, 48] width 940 height 87
click at [223, 57] on h3 "Welcome to your eCommerce Management Portal." at bounding box center [475, 44] width 940 height 28
drag, startPoint x: 214, startPoint y: 326, endPoint x: 400, endPoint y: 397, distance: 199.3
click at [400, 92] on div "Welcome to your eCommerce Management Portal. Powered by" at bounding box center [475, 48] width 940 height 87
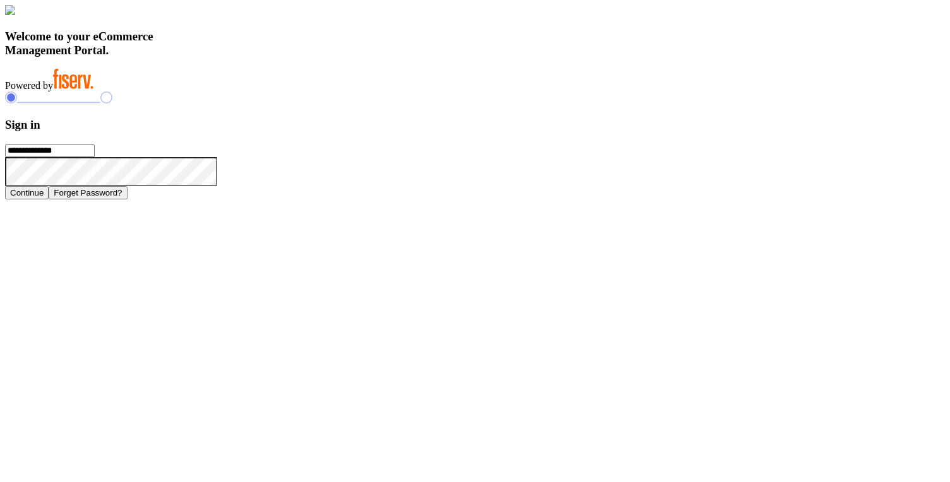
click at [673, 132] on h3 "Sign in" at bounding box center [475, 125] width 940 height 14
click at [610, 200] on form "**********" at bounding box center [475, 158] width 940 height 81
click at [95, 157] on input "**********" at bounding box center [50, 151] width 90 height 13
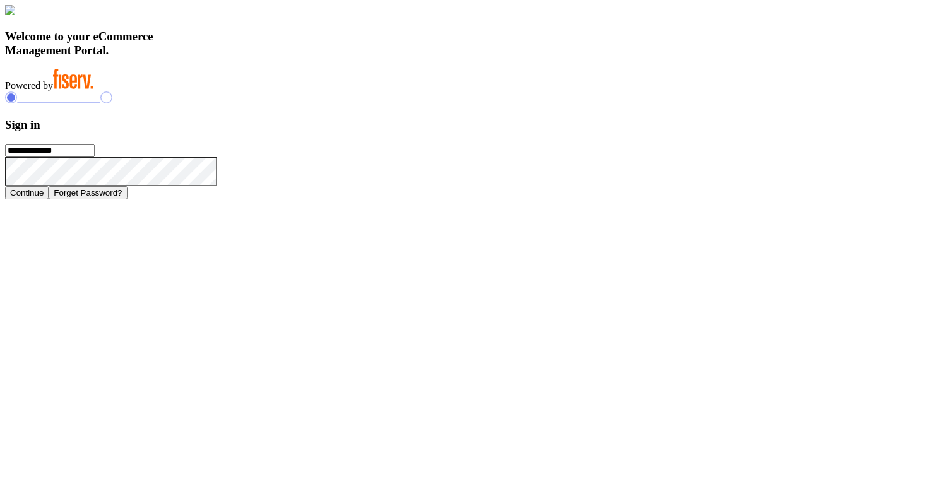
click at [95, 157] on input "**********" at bounding box center [50, 151] width 90 height 13
click at [659, 132] on h3 "Sign in" at bounding box center [475, 125] width 940 height 14
click at [669, 132] on h3 "Sign in" at bounding box center [475, 125] width 940 height 14
click at [217, 157] on icon at bounding box center [217, 157] width 0 height 0
click at [248, 188] on icon at bounding box center [232, 172] width 30 height 30
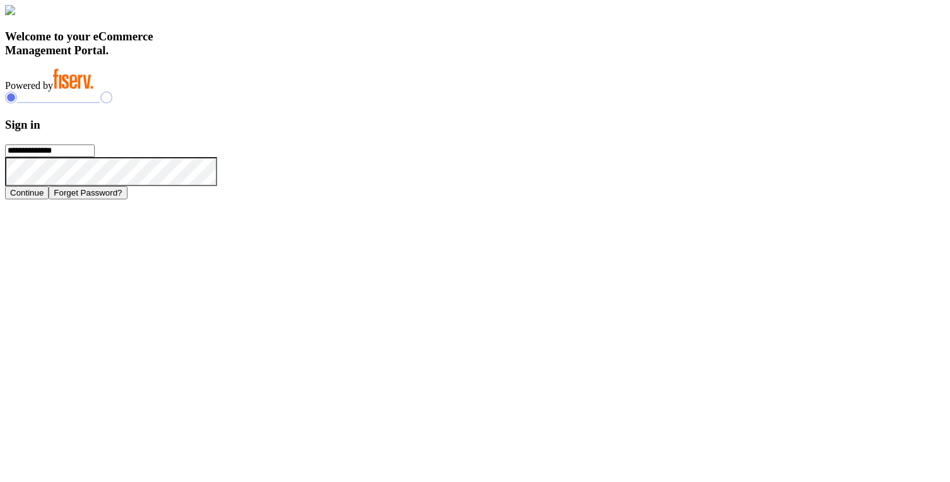
click at [671, 132] on h3 "Sign in" at bounding box center [475, 125] width 940 height 14
drag, startPoint x: 652, startPoint y: 182, endPoint x: 732, endPoint y: 338, distance: 175.7
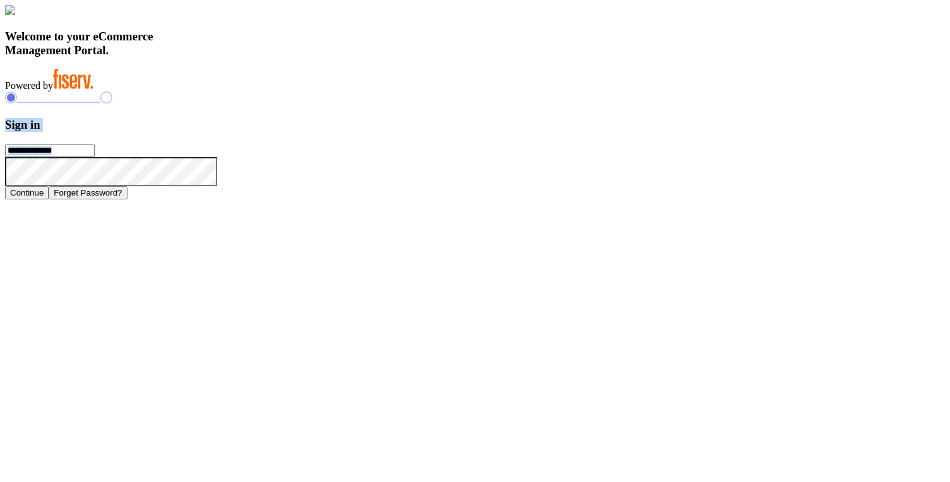
click at [732, 200] on form "**********" at bounding box center [475, 158] width 940 height 81
click at [359, 57] on h3 "Welcome to your eCommerce Management Portal." at bounding box center [475, 44] width 940 height 28
click at [336, 57] on h3 "Welcome to your eCommerce Management Portal." at bounding box center [475, 44] width 940 height 28
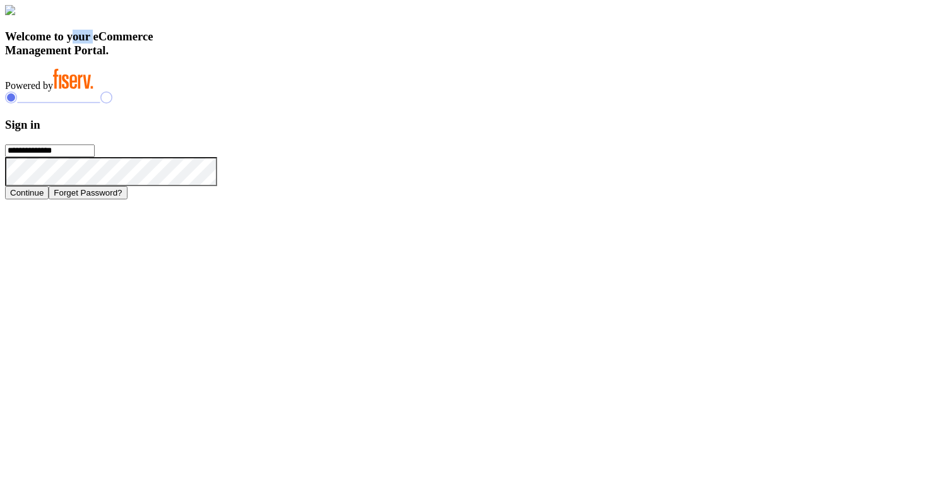
click at [336, 57] on h3 "Welcome to your eCommerce Management Portal." at bounding box center [475, 44] width 940 height 28
click at [330, 57] on h3 "Welcome to your eCommerce Management Portal." at bounding box center [475, 44] width 940 height 28
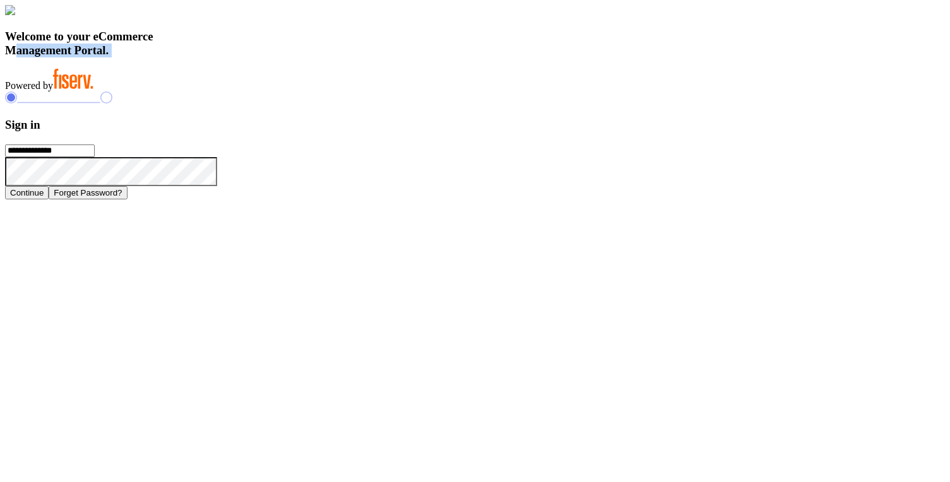
click at [285, 57] on h3 "Welcome to your eCommerce Management Portal." at bounding box center [475, 44] width 940 height 28
drag, startPoint x: 214, startPoint y: 325, endPoint x: 386, endPoint y: 405, distance: 190.1
click at [386, 92] on div "Welcome to your eCommerce Management Portal. Powered by" at bounding box center [475, 48] width 940 height 87
click at [676, 132] on h3 "Sign in" at bounding box center [475, 125] width 940 height 14
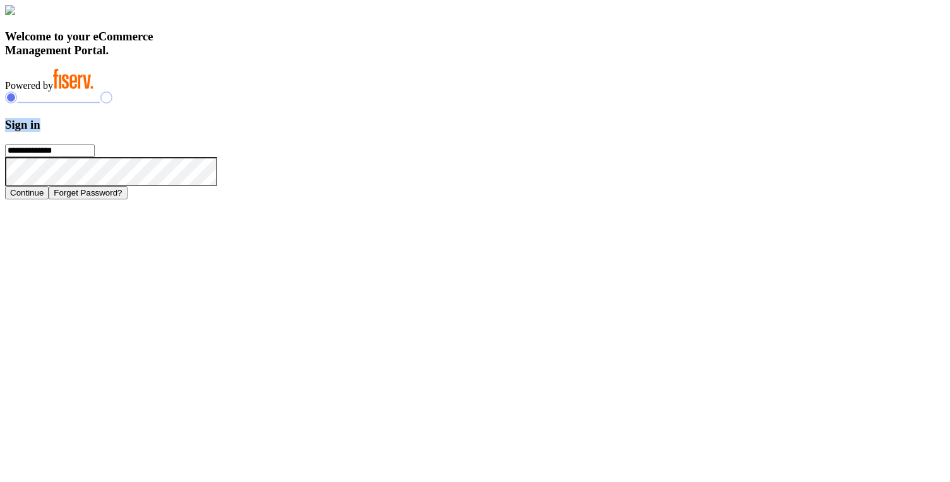
click at [676, 132] on h3 "Sign in" at bounding box center [475, 125] width 940 height 14
click at [112, 104] on icon at bounding box center [106, 98] width 12 height 12
click at [671, 132] on h3 "Sign in" at bounding box center [475, 125] width 940 height 14
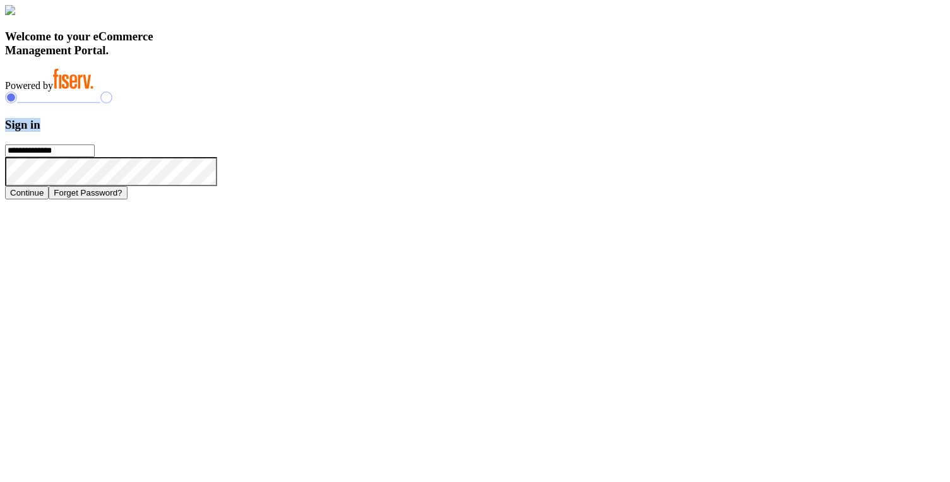
click at [671, 132] on h3 "Sign in" at bounding box center [475, 125] width 940 height 14
click at [332, 57] on h3 "Welcome to your eCommerce Management Portal." at bounding box center [475, 44] width 940 height 28
click at [333, 57] on h3 "Welcome to your eCommerce Management Portal." at bounding box center [475, 44] width 940 height 28
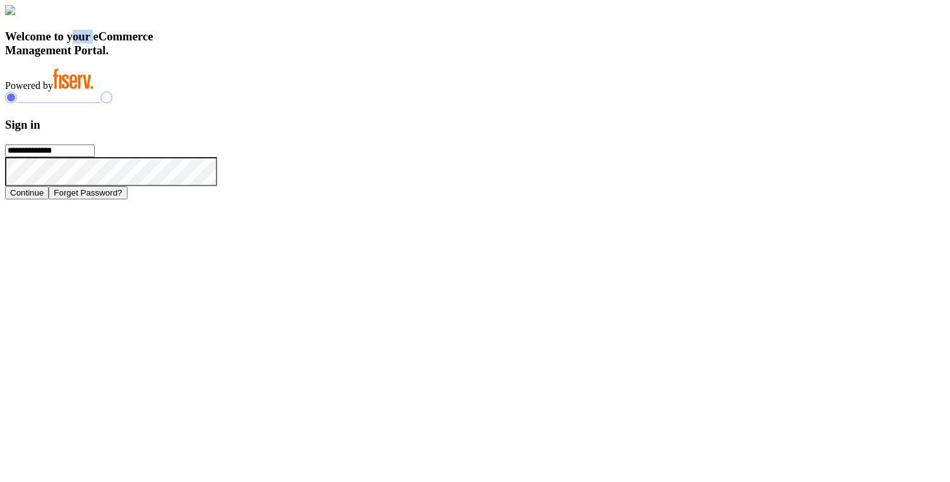
click at [333, 57] on h3 "Welcome to your eCommerce Management Portal." at bounding box center [475, 44] width 940 height 28
click at [325, 57] on h3 "Welcome to your eCommerce Management Portal." at bounding box center [475, 44] width 940 height 28
drag, startPoint x: 213, startPoint y: 326, endPoint x: 363, endPoint y: 417, distance: 175.7
click at [363, 92] on div "Welcome to your eCommerce Management Portal. Powered by" at bounding box center [475, 48] width 940 height 87
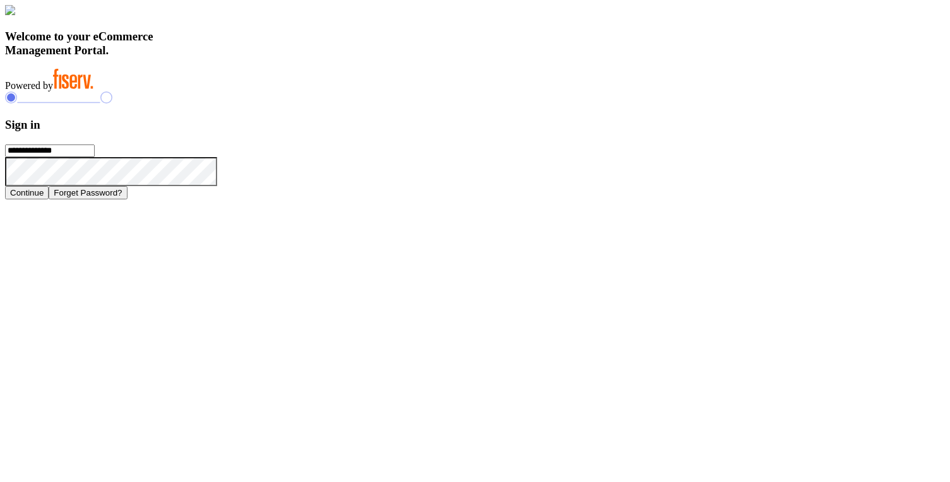
click at [654, 132] on h3 "Sign in" at bounding box center [475, 125] width 940 height 14
drag, startPoint x: 644, startPoint y: 177, endPoint x: 720, endPoint y: 342, distance: 181.4
click at [720, 200] on form "**********" at bounding box center [475, 158] width 940 height 81
click at [393, 57] on h3 "Welcome to your eCommerce Management Portal." at bounding box center [475, 44] width 940 height 28
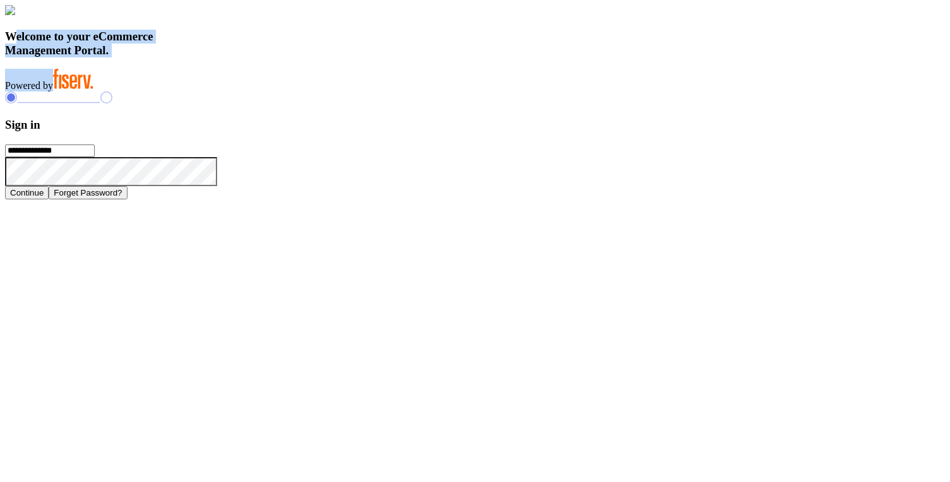
drag, startPoint x: 212, startPoint y: 325, endPoint x: 370, endPoint y: 418, distance: 183.1
click at [370, 92] on div "Welcome to your eCommerce Management Portal. Powered by" at bounding box center [475, 48] width 940 height 87
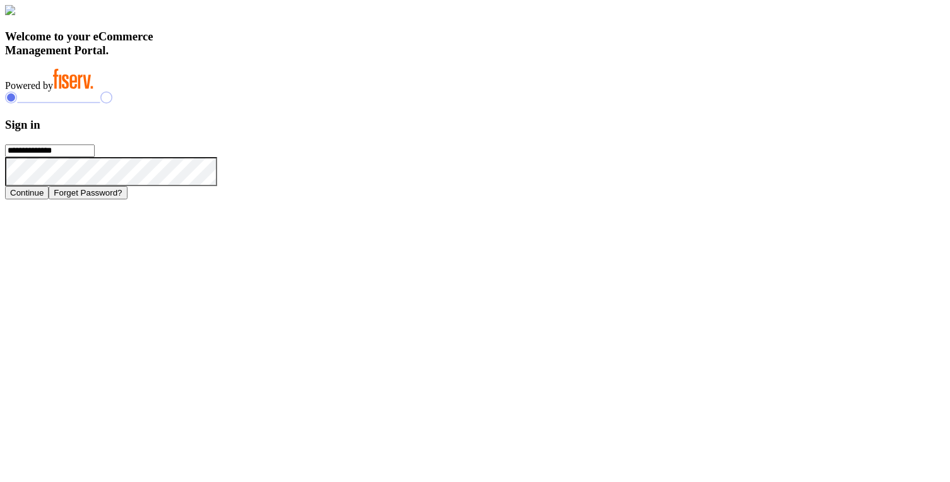
click at [671, 132] on h3 "Sign in" at bounding box center [475, 125] width 940 height 14
click at [95, 157] on input "**********" at bounding box center [50, 151] width 90 height 13
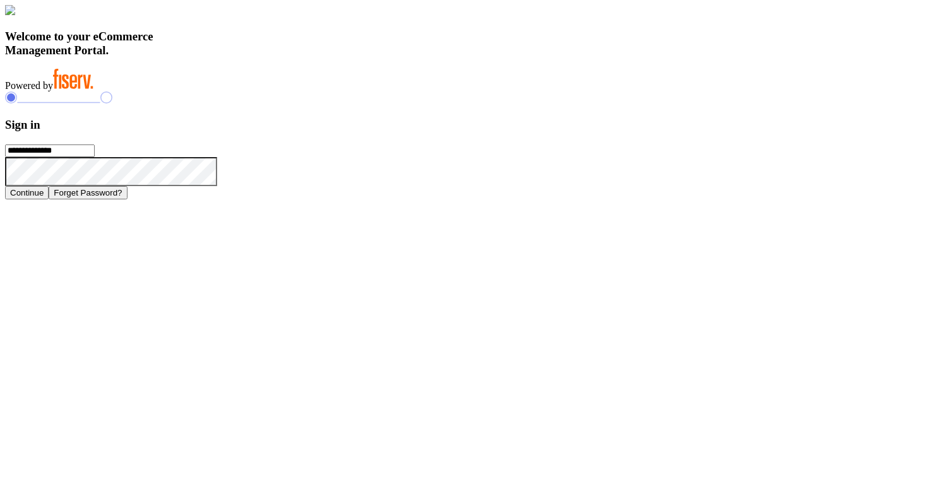
click at [589, 132] on h3 "Sign in" at bounding box center [475, 125] width 940 height 14
click at [217, 157] on icon at bounding box center [217, 157] width 0 height 0
click at [572, 150] on div "**********" at bounding box center [475, 147] width 940 height 111
click at [302, 57] on h3 "Welcome to your eCommerce Management Portal." at bounding box center [475, 44] width 940 height 28
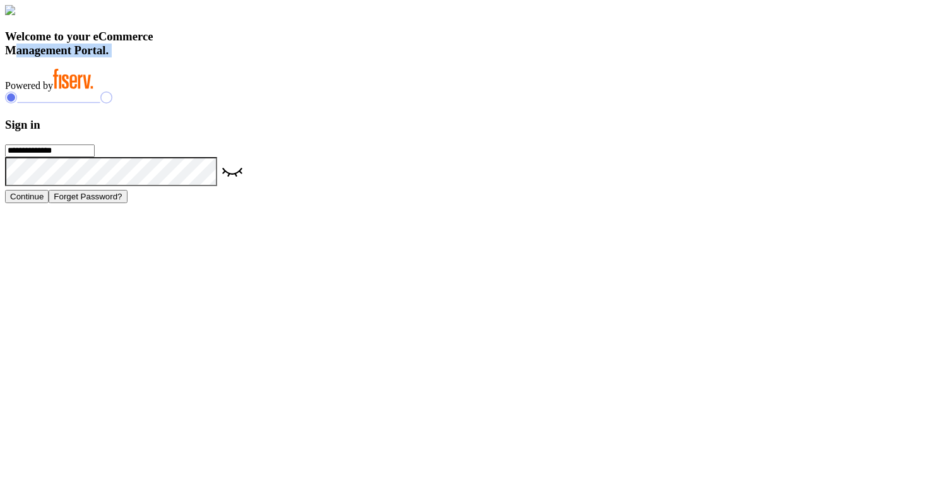
click at [302, 57] on h3 "Welcome to your eCommerce Management Portal." at bounding box center [475, 44] width 940 height 28
drag, startPoint x: 214, startPoint y: 325, endPoint x: 363, endPoint y: 419, distance: 176.2
click at [363, 92] on div "Welcome to your eCommerce Management Portal. Powered by" at bounding box center [475, 48] width 940 height 87
click at [384, 57] on h3 "Welcome to your eCommerce Management Portal." at bounding box center [475, 44] width 940 height 28
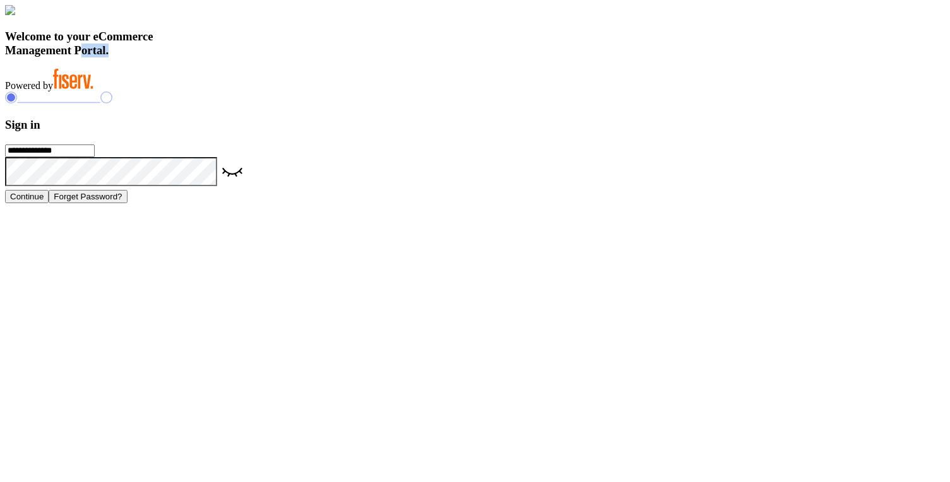
click at [384, 57] on h3 "Welcome to your eCommerce Management Portal." at bounding box center [475, 44] width 940 height 28
click at [321, 57] on h3 "Welcome to your eCommerce Management Portal." at bounding box center [475, 44] width 940 height 28
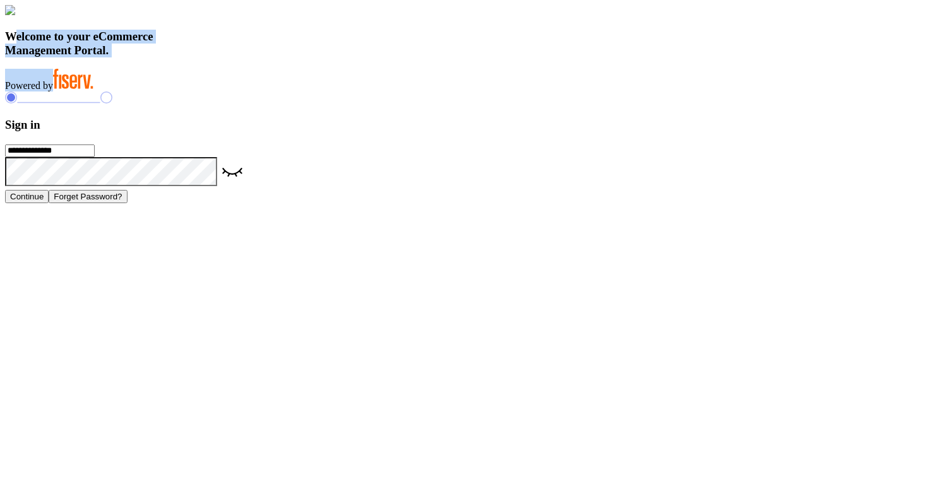
drag, startPoint x: 213, startPoint y: 323, endPoint x: 332, endPoint y: 410, distance: 147.4
click at [332, 92] on div "Welcome to your eCommerce Management Portal. Powered by" at bounding box center [475, 48] width 940 height 87
click at [311, 92] on div "Welcome to your eCommerce Management Portal. Powered by" at bounding box center [475, 48] width 940 height 87
drag, startPoint x: 213, startPoint y: 323, endPoint x: 393, endPoint y: 412, distance: 201.6
click at [393, 92] on div "Welcome to your eCommerce Management Portal. Powered by" at bounding box center [475, 48] width 940 height 87
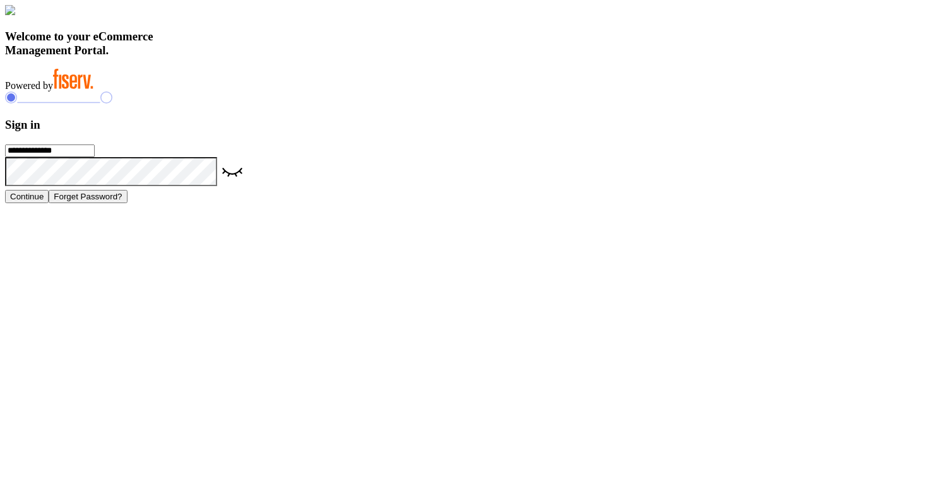
click at [681, 132] on h3 "Sign in" at bounding box center [475, 125] width 940 height 14
click at [340, 57] on h3 "Welcome to your eCommerce Management Portal." at bounding box center [475, 44] width 940 height 28
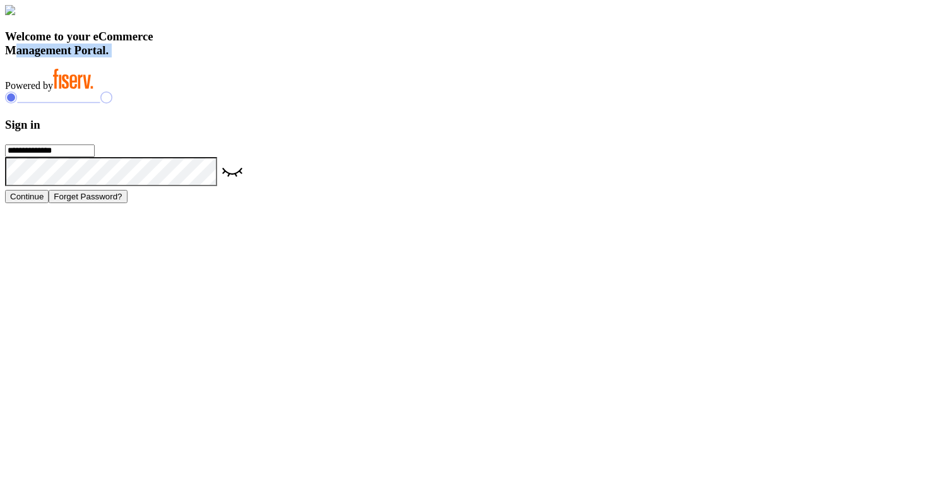
click at [340, 57] on h3 "Welcome to your eCommerce Management Portal." at bounding box center [475, 44] width 940 height 28
click at [343, 57] on h3 "Welcome to your eCommerce Management Portal." at bounding box center [475, 44] width 940 height 28
click at [325, 57] on h3 "Welcome to your eCommerce Management Portal." at bounding box center [475, 44] width 940 height 28
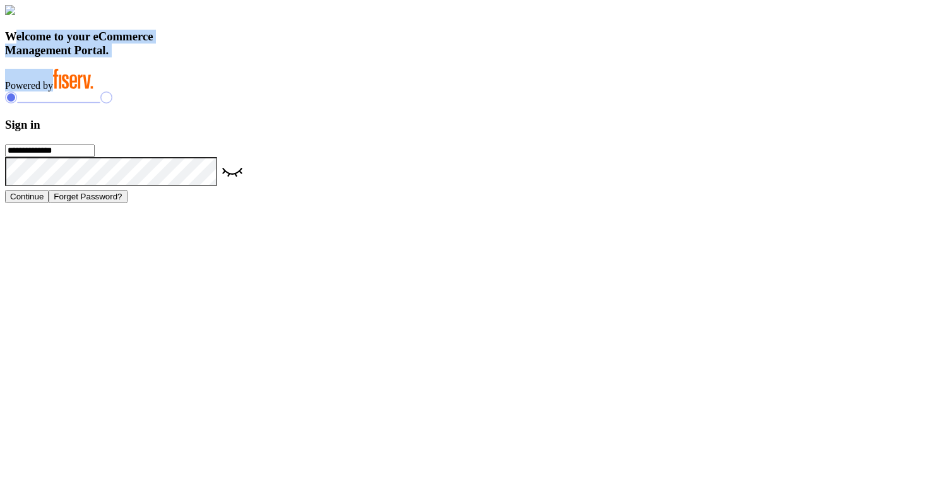
drag, startPoint x: 213, startPoint y: 323, endPoint x: 368, endPoint y: 410, distance: 177.3
click at [368, 92] on div "Welcome to your eCommerce Management Portal. Powered by" at bounding box center [475, 48] width 940 height 87
click at [367, 92] on div "Welcome to your eCommerce Management Portal. Powered by" at bounding box center [475, 48] width 940 height 87
drag, startPoint x: 191, startPoint y: 66, endPoint x: 686, endPoint y: 400, distance: 596.9
click at [686, 203] on div "**********" at bounding box center [475, 104] width 940 height 198
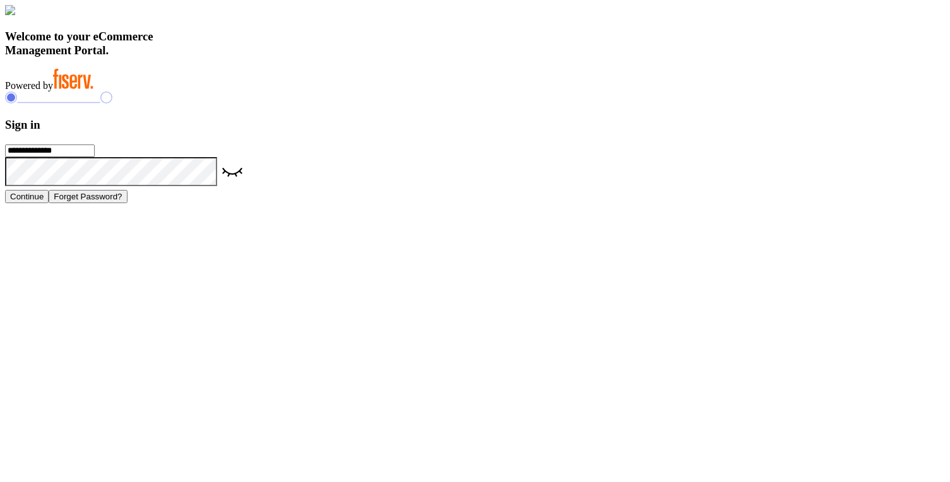
click at [686, 203] on div "**********" at bounding box center [475, 147] width 940 height 111
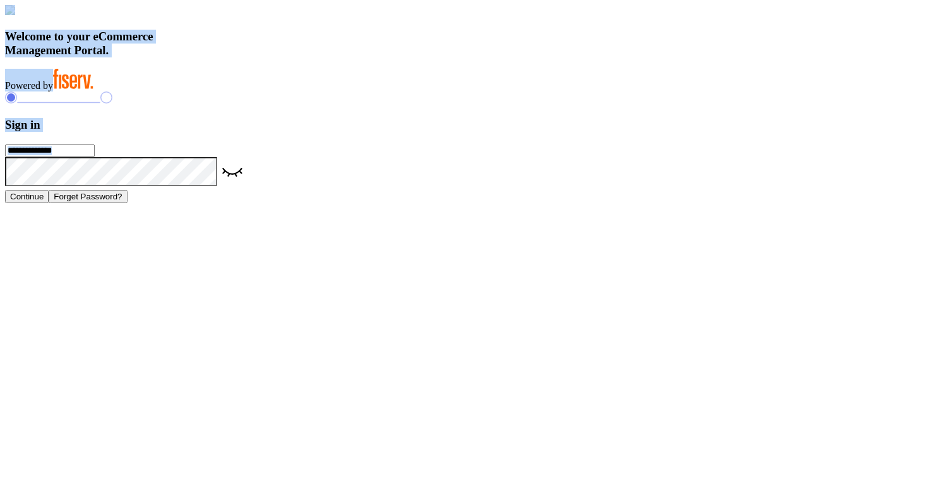
drag, startPoint x: 175, startPoint y: 119, endPoint x: 693, endPoint y: 362, distance: 572.1
click at [695, 203] on div "**********" at bounding box center [475, 104] width 940 height 198
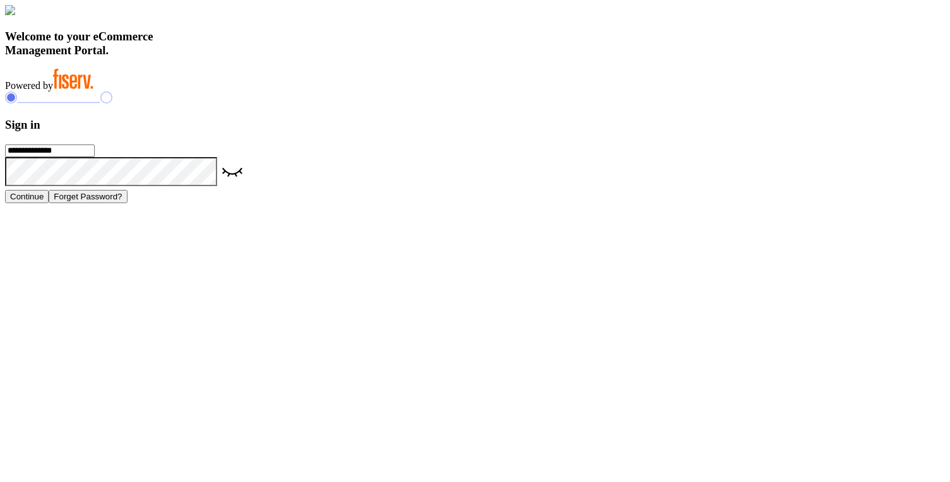
click at [614, 203] on div "**********" at bounding box center [475, 147] width 940 height 111
click at [342, 57] on h3 "Welcome to your eCommerce Management Portal." at bounding box center [475, 44] width 940 height 28
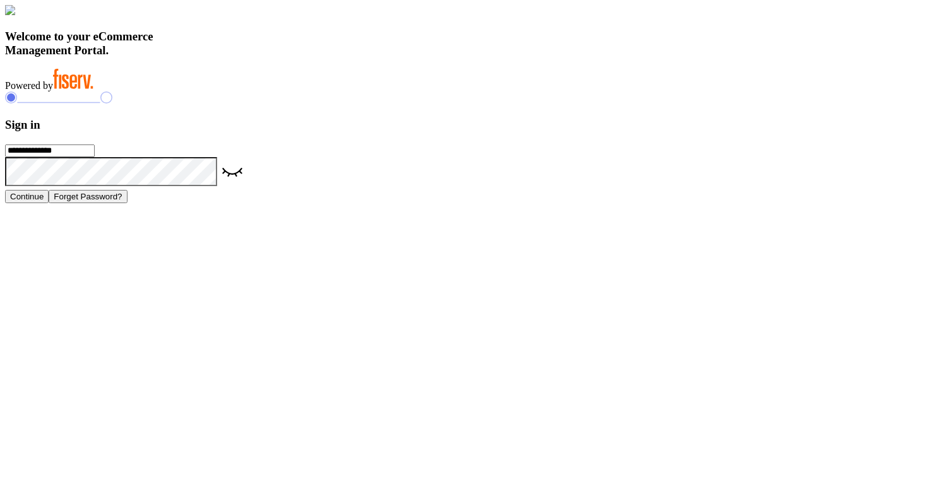
click at [330, 57] on h3 "Welcome to your eCommerce Management Portal." at bounding box center [475, 44] width 940 height 28
click at [248, 92] on div "Welcome to your eCommerce Management Portal. Powered by" at bounding box center [475, 48] width 940 height 87
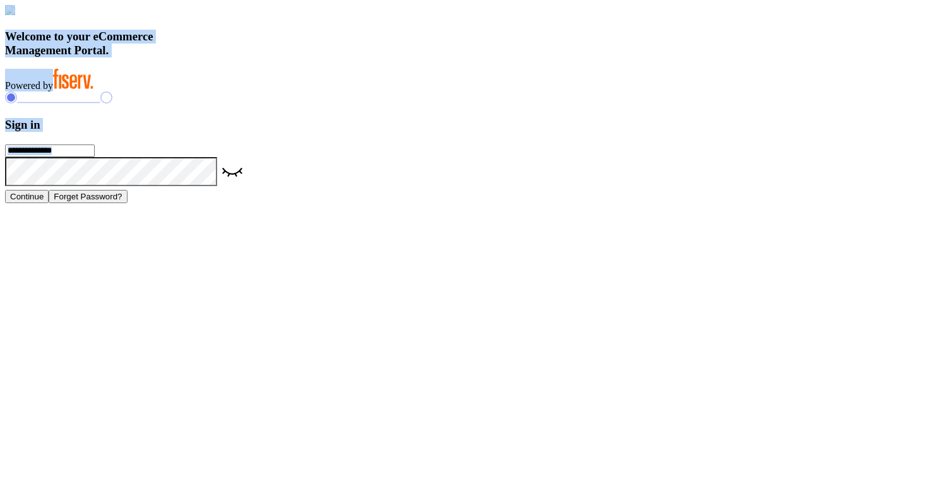
drag, startPoint x: 167, startPoint y: 68, endPoint x: 786, endPoint y: 383, distance: 694.2
click at [786, 203] on div "**********" at bounding box center [475, 104] width 940 height 198
click at [679, 196] on form "**********" at bounding box center [475, 160] width 940 height 85
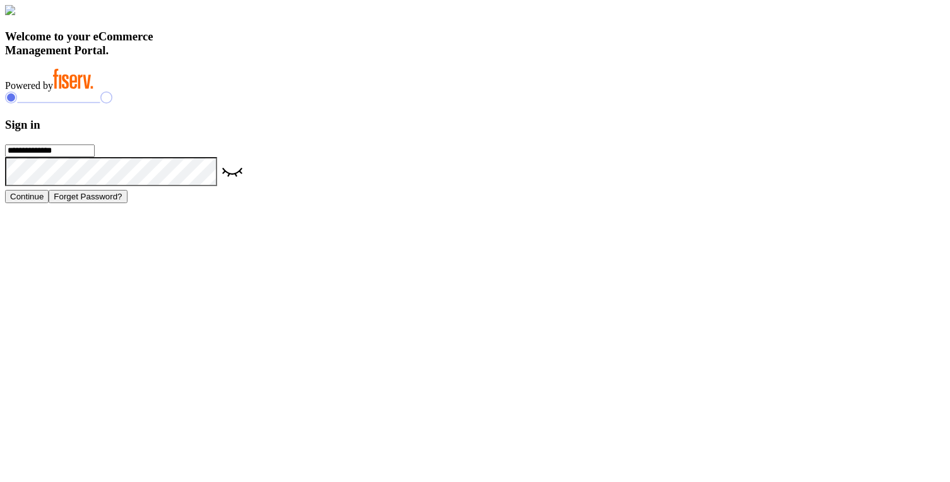
click at [679, 132] on h3 "Sign in" at bounding box center [475, 125] width 940 height 14
click at [95, 157] on input "**********" at bounding box center [50, 151] width 90 height 13
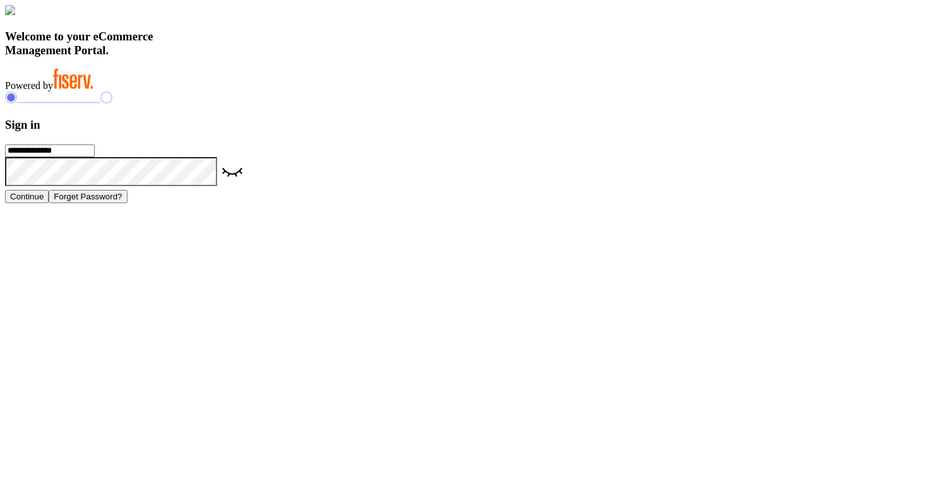
click at [95, 157] on input "**********" at bounding box center [50, 151] width 90 height 13
click at [593, 152] on div "**********" at bounding box center [475, 147] width 940 height 111
click at [248, 188] on icon at bounding box center [232, 172] width 30 height 30
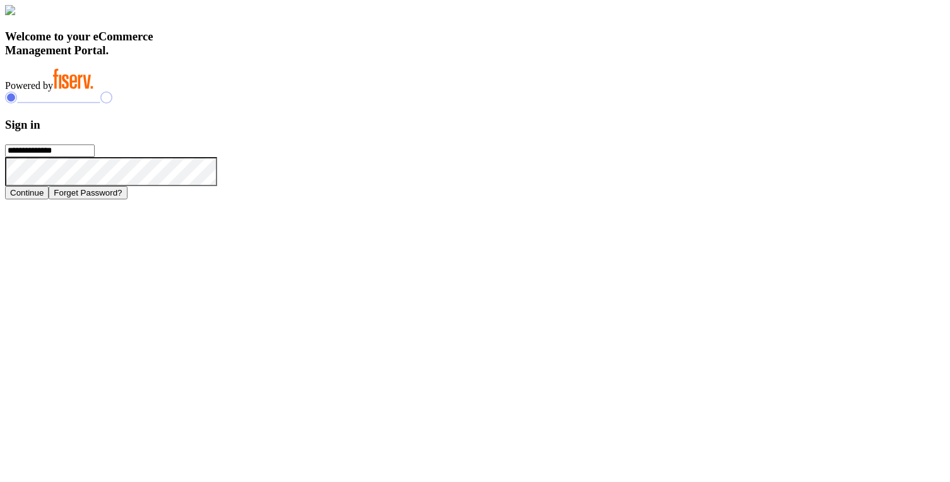
click at [217, 157] on icon at bounding box center [217, 157] width 0 height 0
click at [344, 57] on h3 "Welcome to your eCommerce Management Portal." at bounding box center [475, 44] width 940 height 28
click at [333, 57] on h3 "Welcome to your eCommerce Management Portal." at bounding box center [475, 44] width 940 height 28
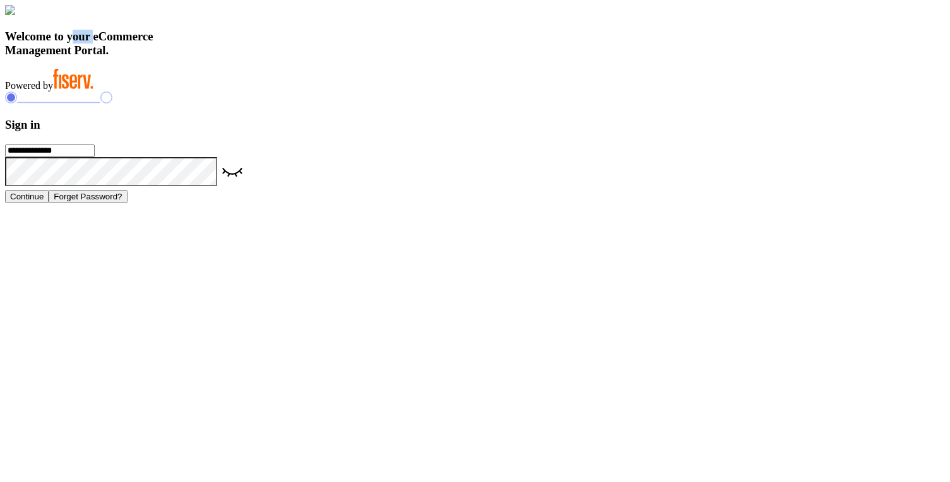
click at [333, 57] on h3 "Welcome to your eCommerce Management Portal." at bounding box center [475, 44] width 940 height 28
click at [326, 57] on h3 "Welcome to your eCommerce Management Portal." at bounding box center [475, 44] width 940 height 28
drag, startPoint x: 214, startPoint y: 321, endPoint x: 385, endPoint y: 427, distance: 200.5
click at [385, 92] on div "Welcome to your eCommerce Management Portal. Powered by" at bounding box center [475, 48] width 940 height 87
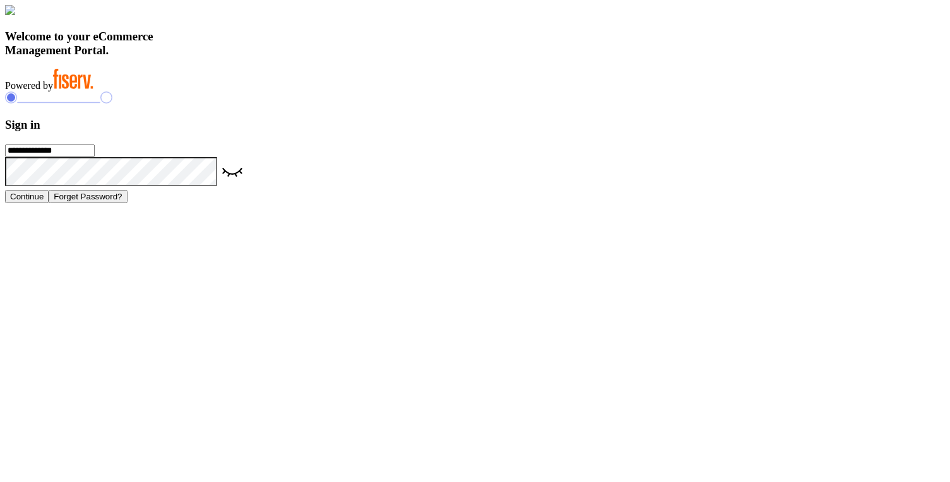
click at [675, 132] on h3 "Sign in" at bounding box center [475, 125] width 940 height 14
click at [95, 157] on input "**********" at bounding box center [50, 151] width 90 height 13
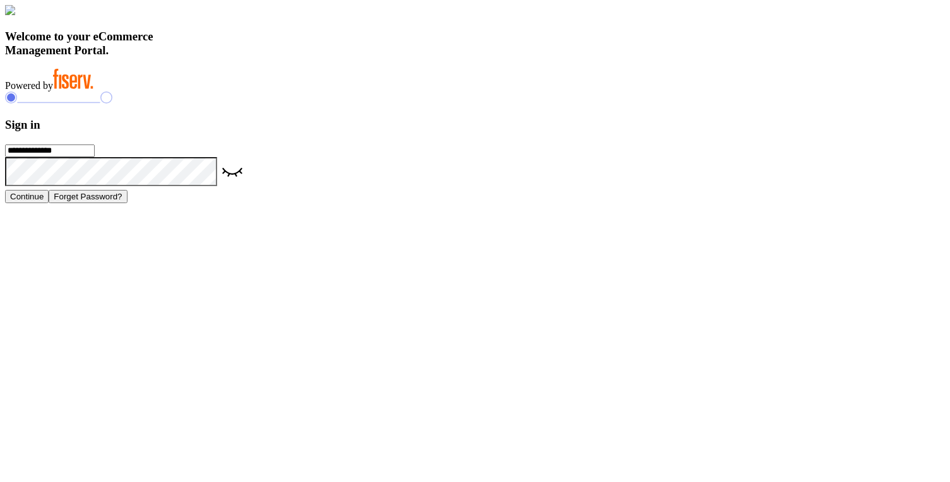
click at [559, 40] on div "**********" at bounding box center [475, 104] width 940 height 198
click at [112, 104] on icon at bounding box center [106, 98] width 12 height 12
click at [248, 188] on icon at bounding box center [232, 172] width 30 height 30
click at [357, 57] on h3 "Welcome to your eCommerce Management Portal." at bounding box center [475, 44] width 940 height 28
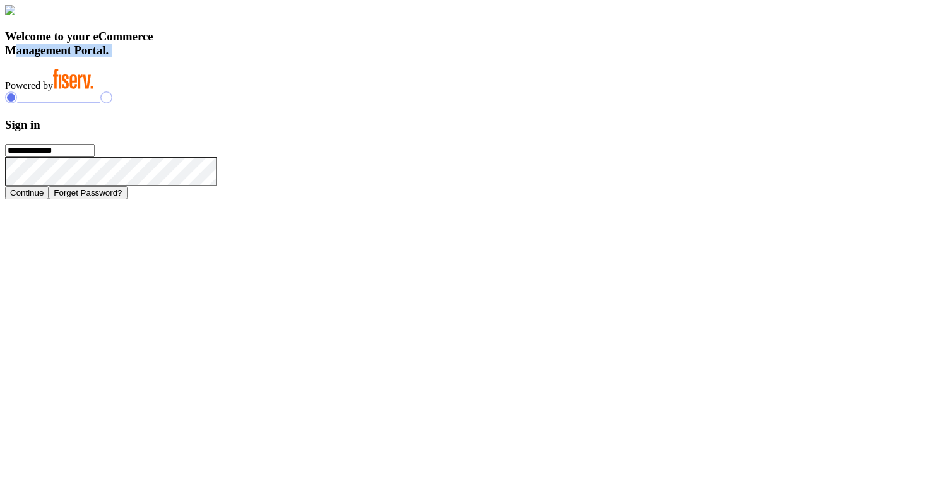
click at [357, 57] on h3 "Welcome to your eCommerce Management Portal." at bounding box center [475, 44] width 940 height 28
click at [344, 57] on h3 "Welcome to your eCommerce Management Portal." at bounding box center [475, 44] width 940 height 28
click at [333, 57] on h3 "Welcome to your eCommerce Management Portal." at bounding box center [475, 44] width 940 height 28
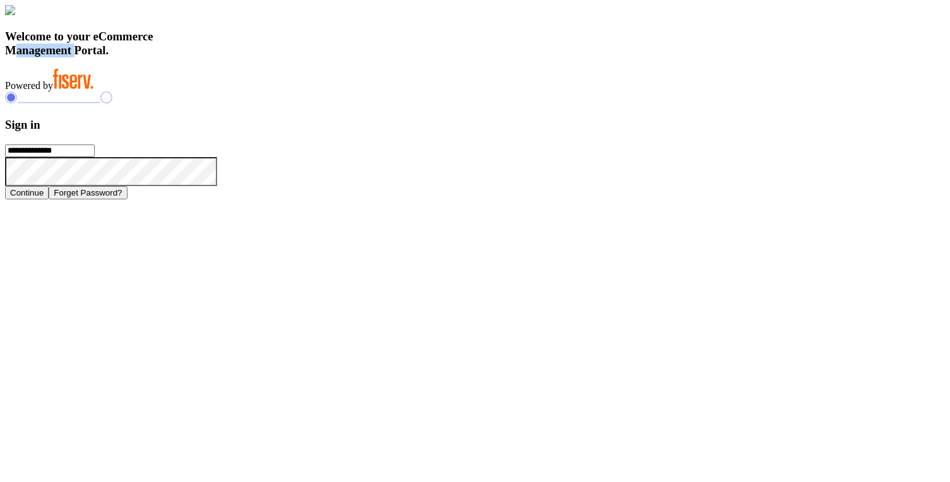
click at [333, 57] on h3 "Welcome to your eCommerce Management Portal." at bounding box center [475, 44] width 940 height 28
type input "**********"
click at [49, 200] on button "Continue" at bounding box center [27, 192] width 44 height 13
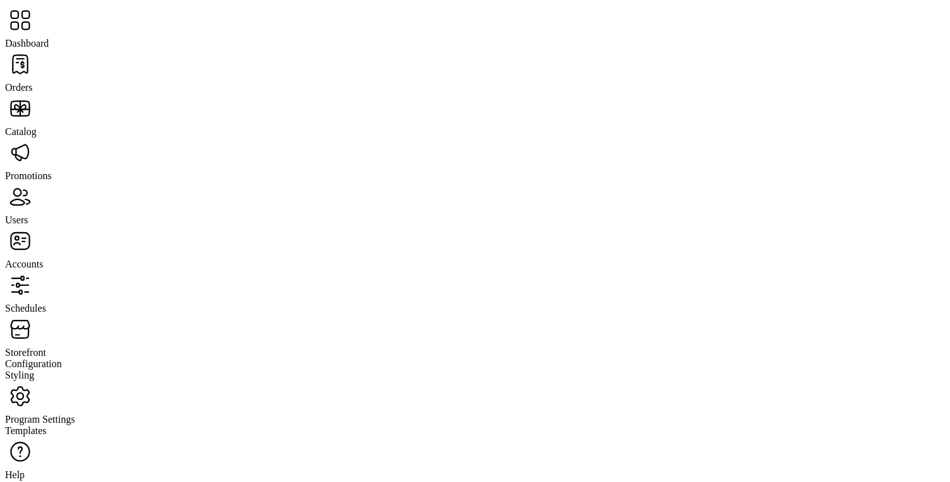
click at [52, 171] on span "Promotions" at bounding box center [28, 176] width 47 height 11
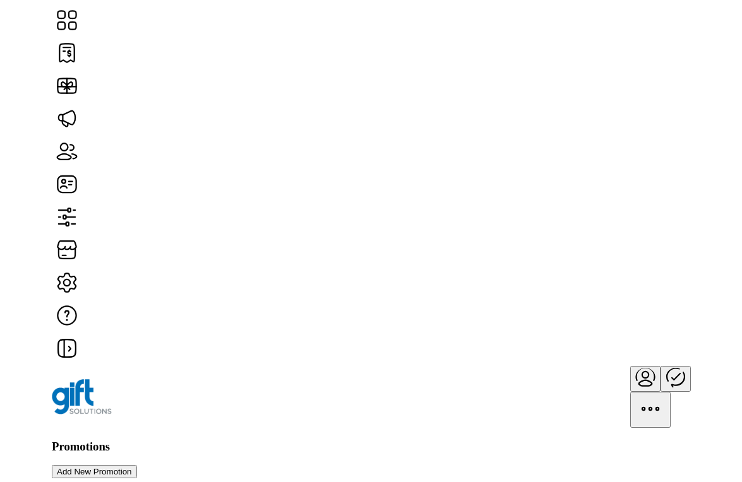
scroll to position [32, 0]
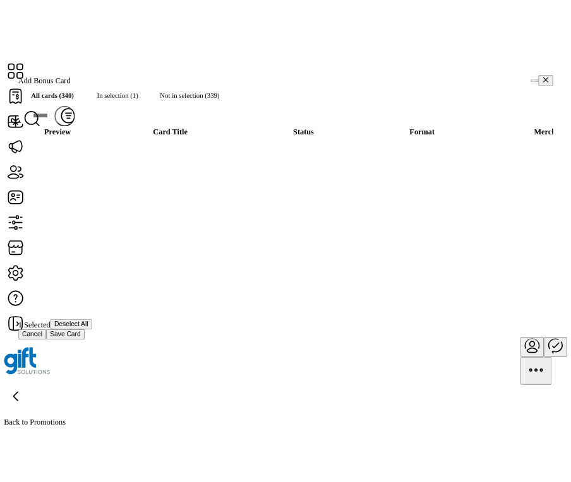
scroll to position [7, 4]
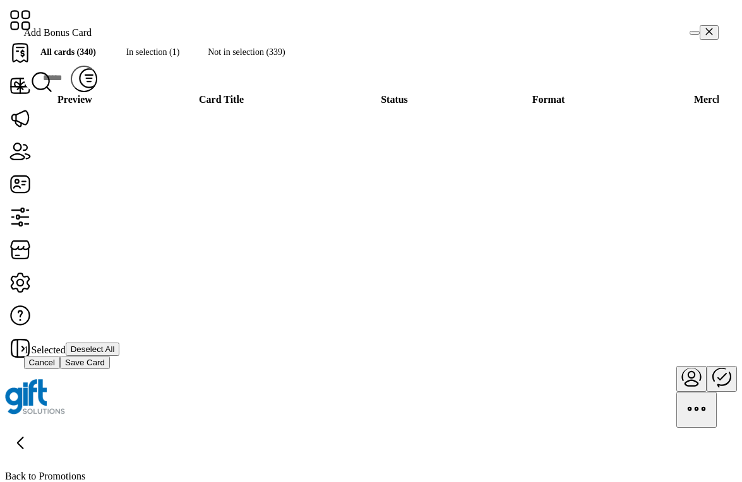
click at [105, 368] on span "Save Card" at bounding box center [85, 362] width 40 height 9
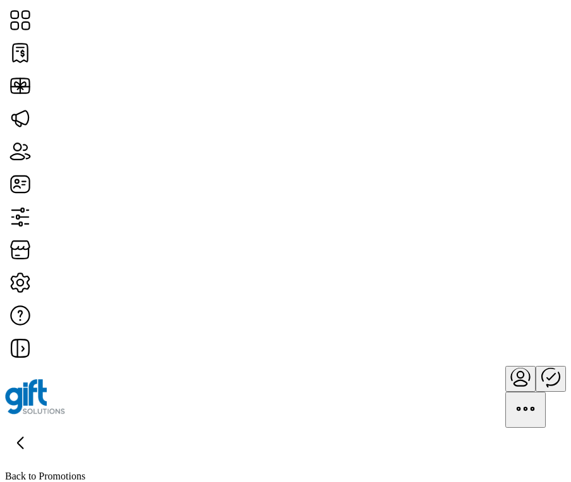
type input "**********"
type textarea "**********"
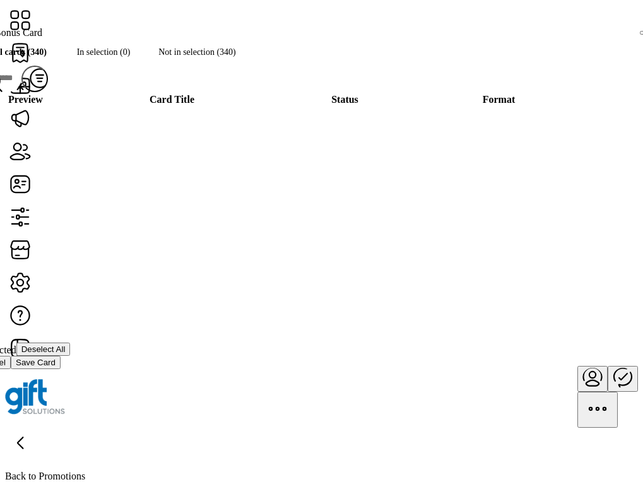
click at [56, 368] on span "Save Card" at bounding box center [36, 362] width 40 height 9
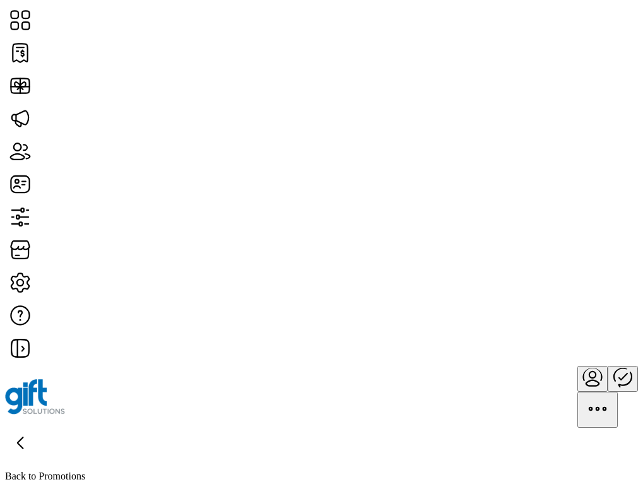
type input "**********"
type textarea "**********"
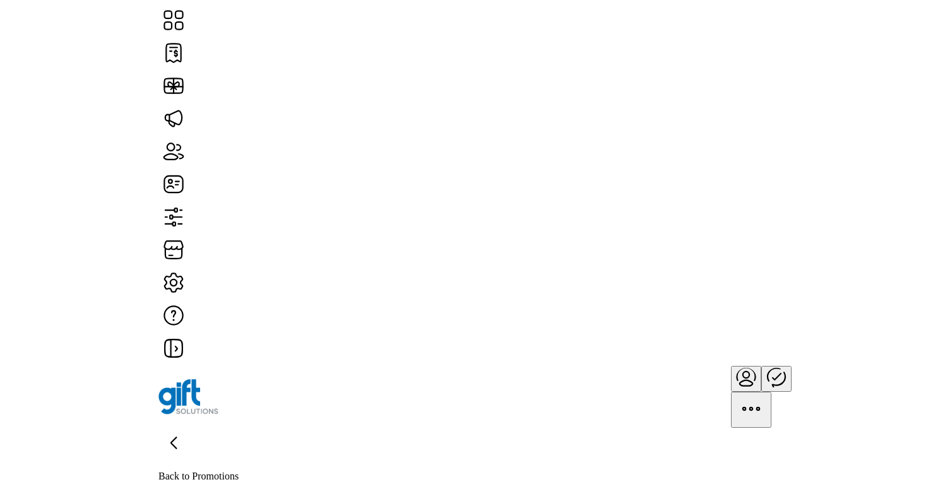
scroll to position [902, 0]
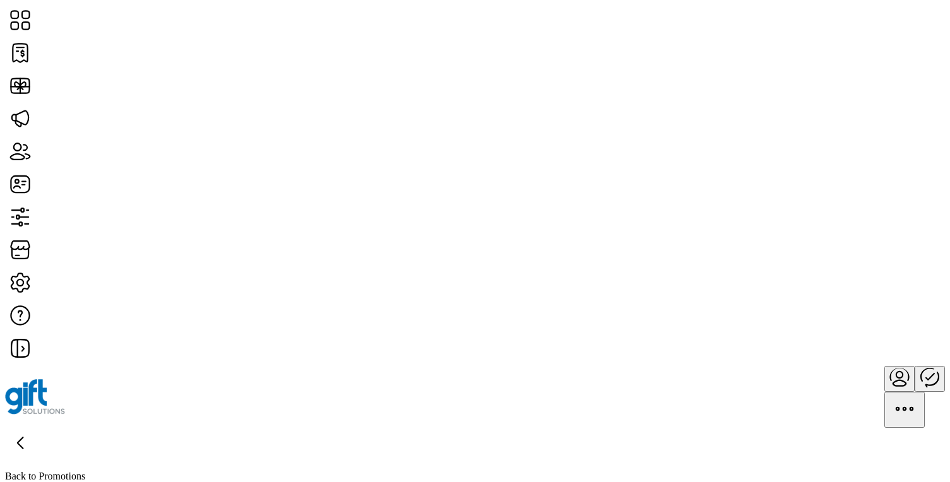
click at [114, 471] on p "Back to Promotions" at bounding box center [475, 476] width 940 height 11
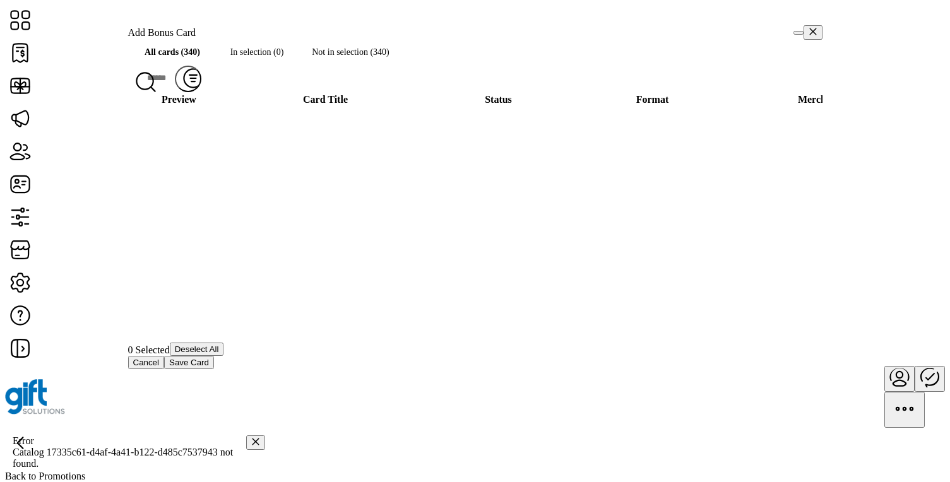
click at [251, 438] on icon "Close" at bounding box center [255, 442] width 9 height 9
click at [209, 368] on span "Save Card" at bounding box center [189, 362] width 40 height 9
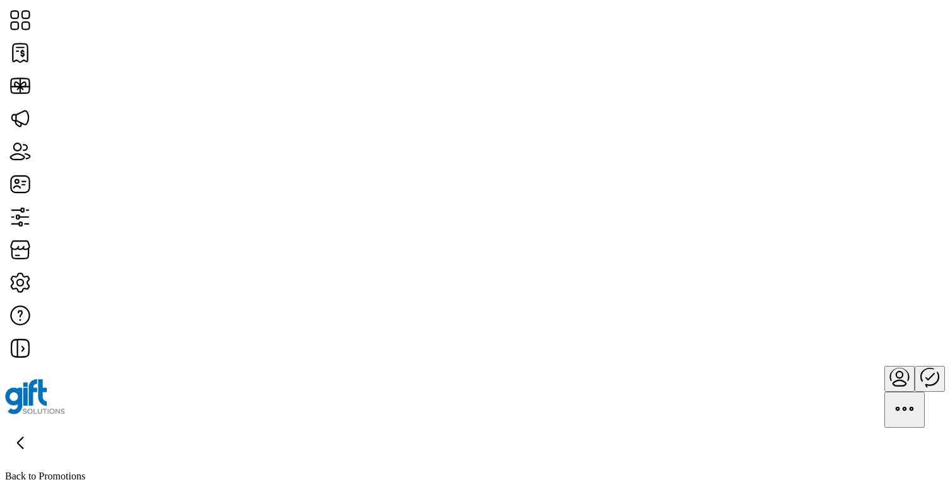
type input "**********"
type textarea "**********"
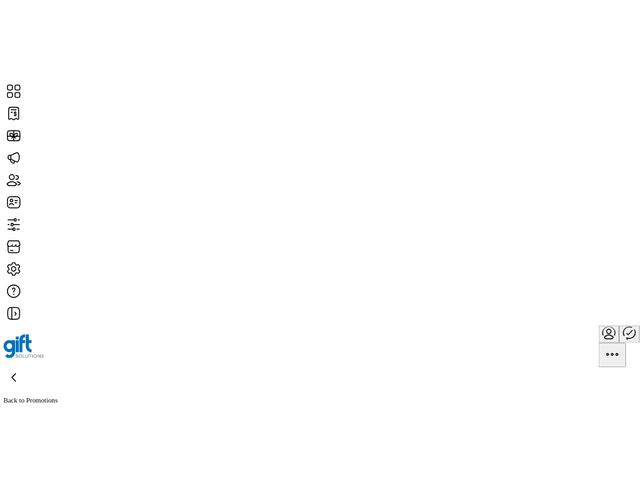
scroll to position [892, 0]
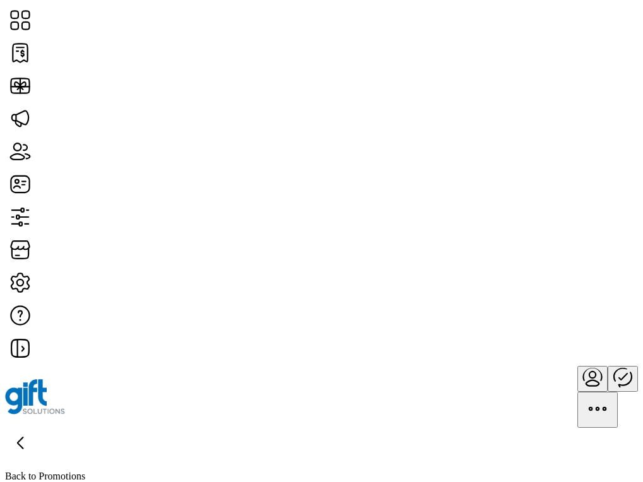
click at [251, 434] on icon "Close" at bounding box center [255, 438] width 9 height 9
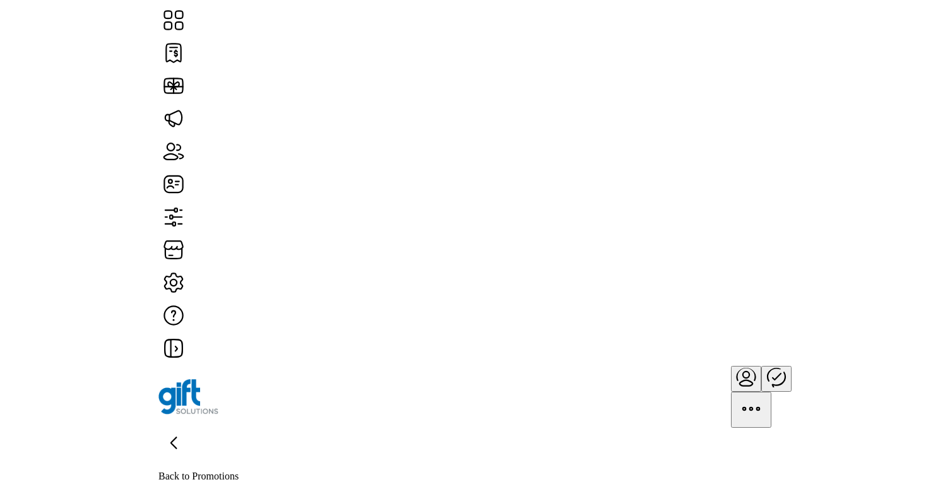
scroll to position [198, 0]
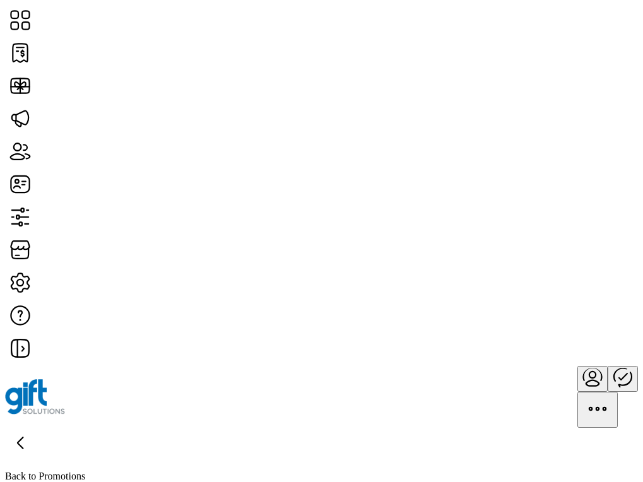
type textarea "**********"
click at [129, 471] on p "Back to Promotions" at bounding box center [321, 476] width 633 height 11
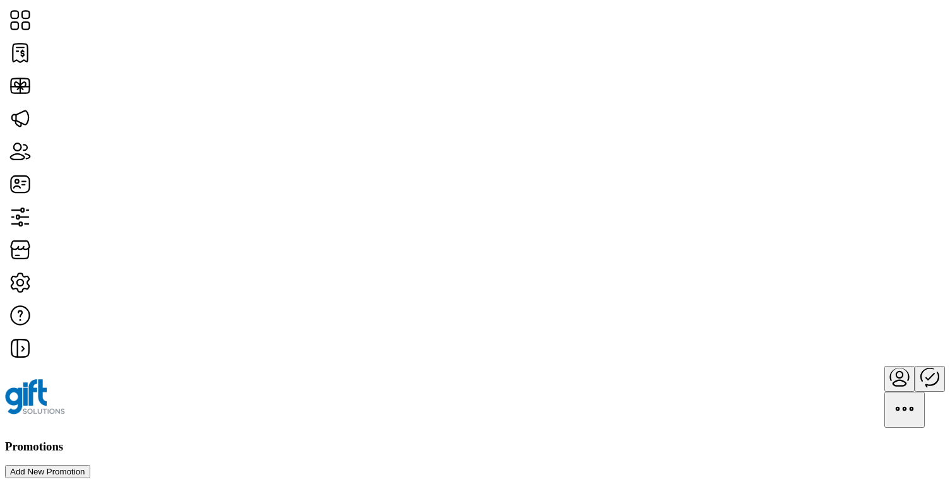
scroll to position [2879, 0]
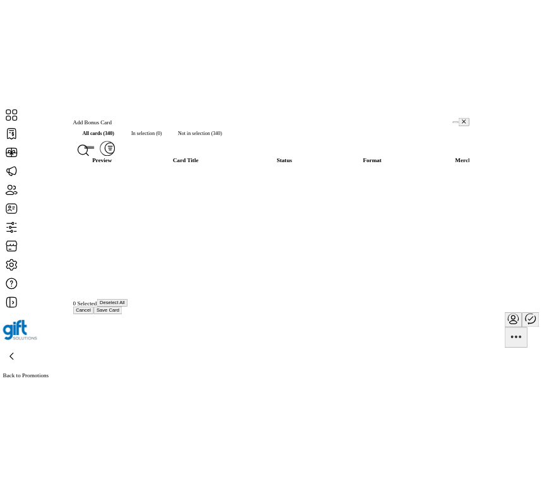
scroll to position [7, 4]
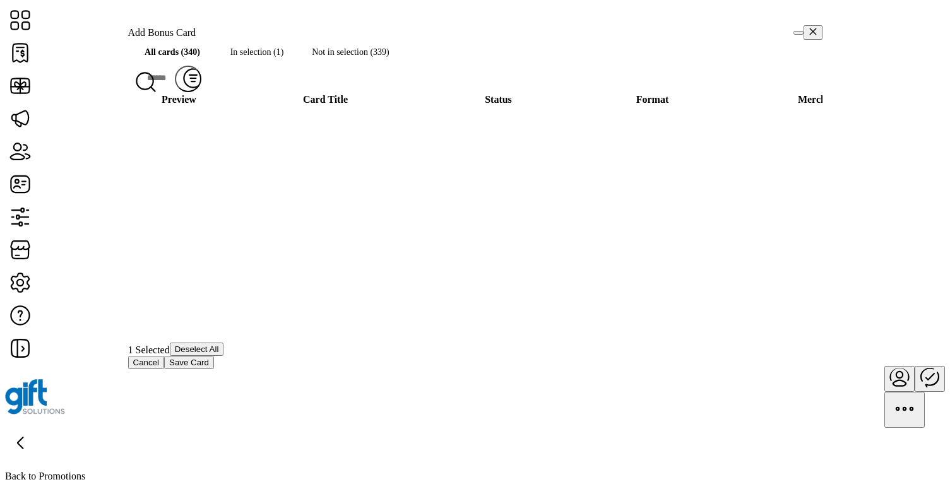
click at [209, 368] on span "Save Card" at bounding box center [189, 362] width 40 height 9
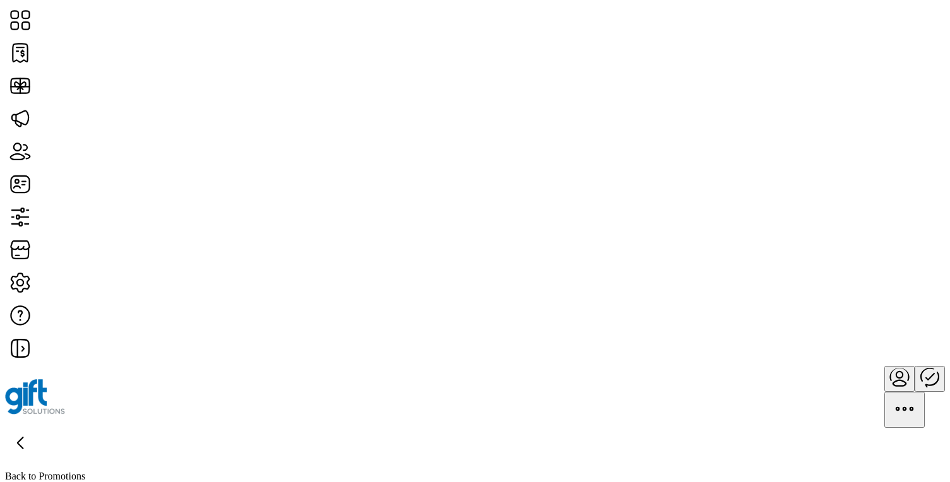
type input "*******"
type input "**********"
type textarea "****"
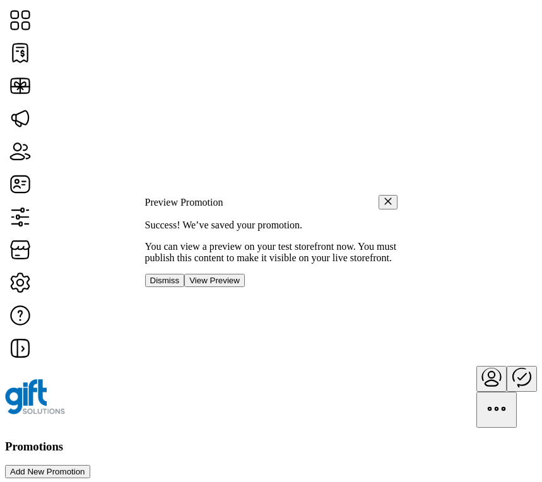
click at [285, 220] on p "Success! We’ve saved your promotion." at bounding box center [271, 225] width 253 height 11
copy p "Success! We’ve saved your promotion."
click at [245, 287] on button "View Preview" at bounding box center [214, 280] width 61 height 13
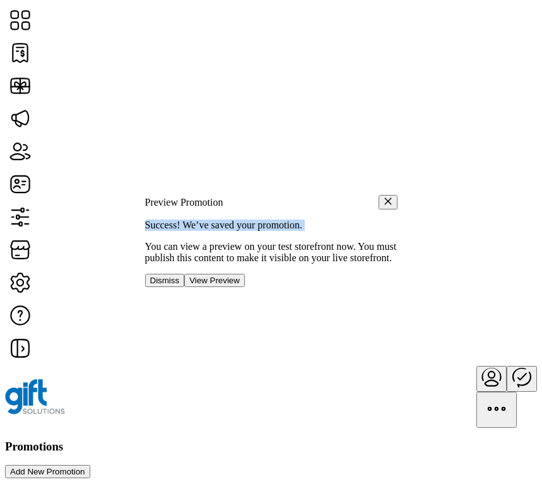
click at [240, 285] on span "View Preview" at bounding box center [214, 280] width 51 height 9
click at [384, 197] on icon "button" at bounding box center [388, 201] width 9 height 9
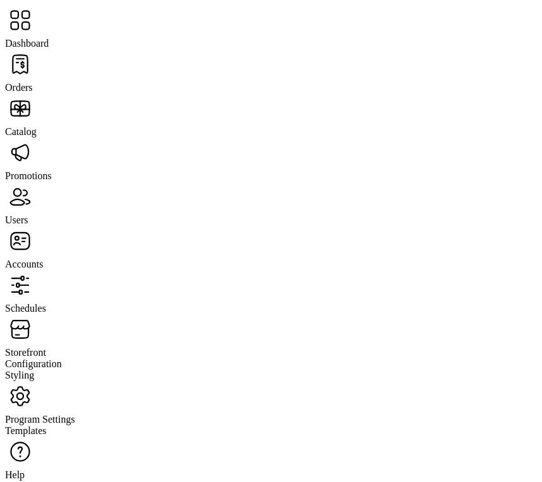
click at [33, 82] on span "Orders" at bounding box center [19, 87] width 28 height 11
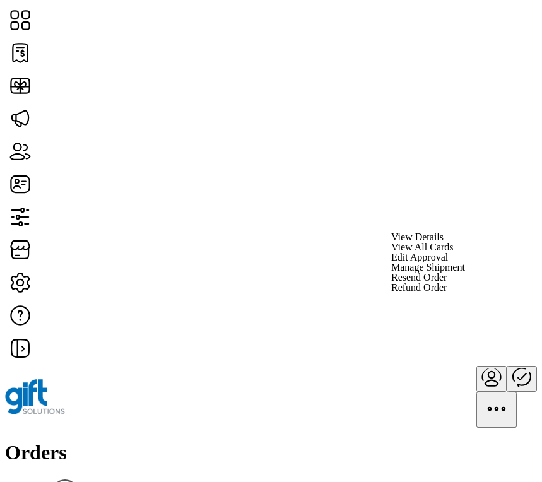
click at [465, 263] on link "Edit Approval" at bounding box center [429, 258] width 74 height 10
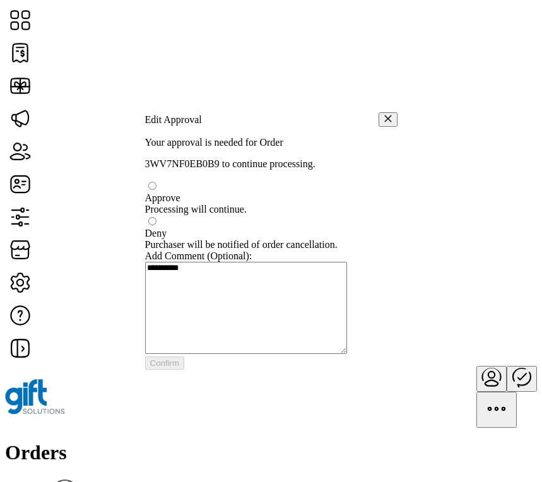
scroll to position [7, 4]
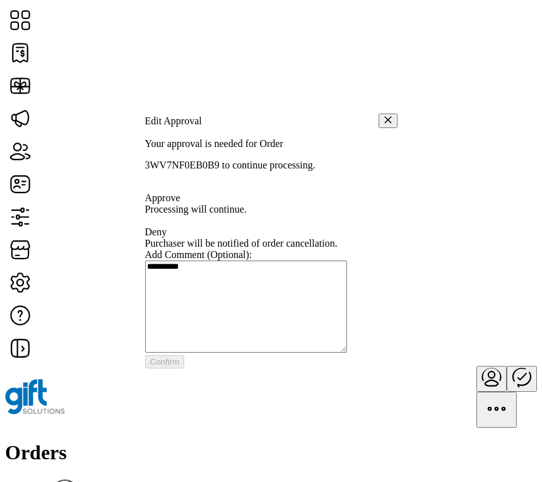
click at [384, 116] on icon "button" at bounding box center [388, 120] width 9 height 9
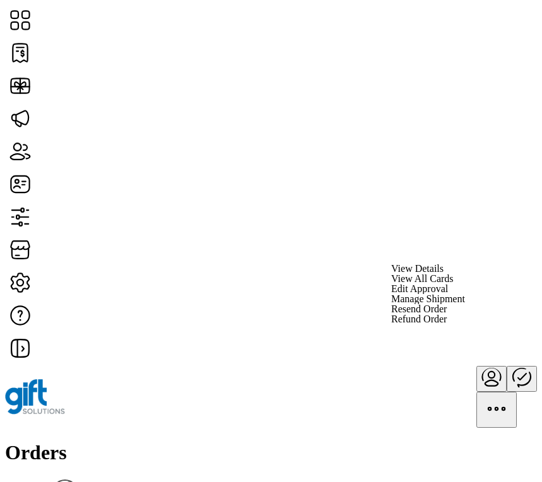
click at [465, 304] on span "Manage Shipment" at bounding box center [429, 299] width 74 height 10
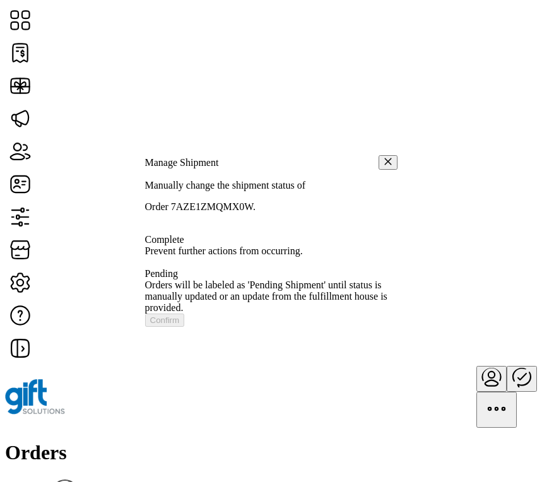
click at [384, 157] on icon "button" at bounding box center [388, 161] width 9 height 9
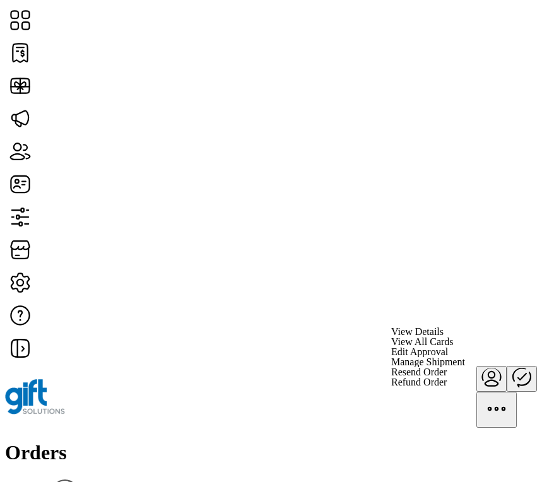
click at [447, 388] on span "Refund Order" at bounding box center [420, 383] width 56 height 10
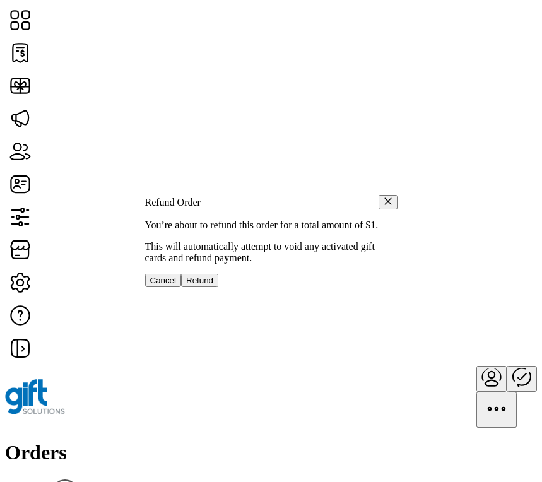
click at [379, 195] on button "button" at bounding box center [388, 202] width 19 height 15
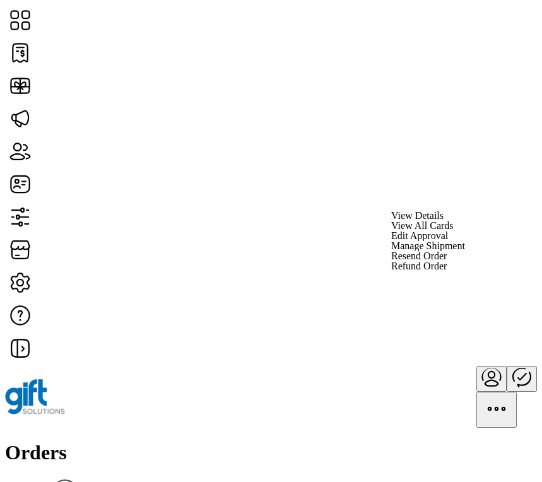
click at [447, 261] on span "Resend Order" at bounding box center [420, 256] width 56 height 10
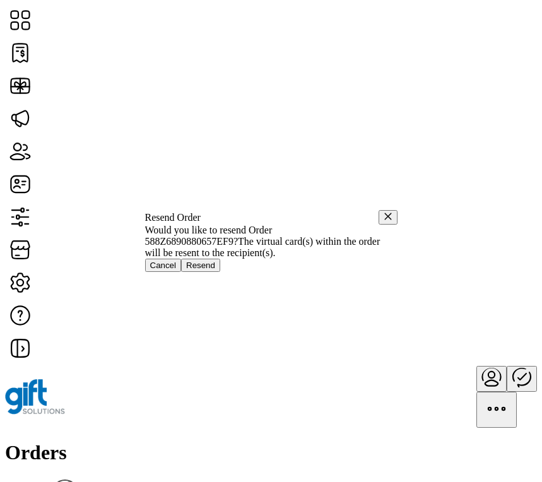
click at [381, 210] on div "Resend Order" at bounding box center [271, 217] width 253 height 15
click at [384, 212] on icon "button" at bounding box center [388, 216] width 9 height 9
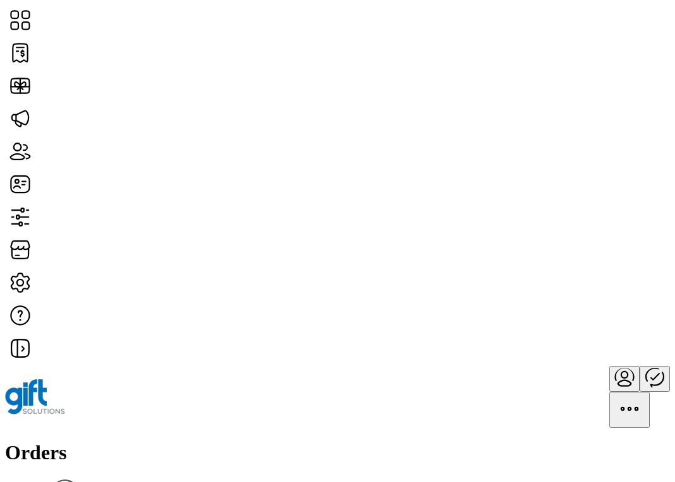
click at [325, 441] on div "Orders Filter Focused All Orders" at bounding box center [337, 479] width 665 height 76
